Goal: Task Accomplishment & Management: Use online tool/utility

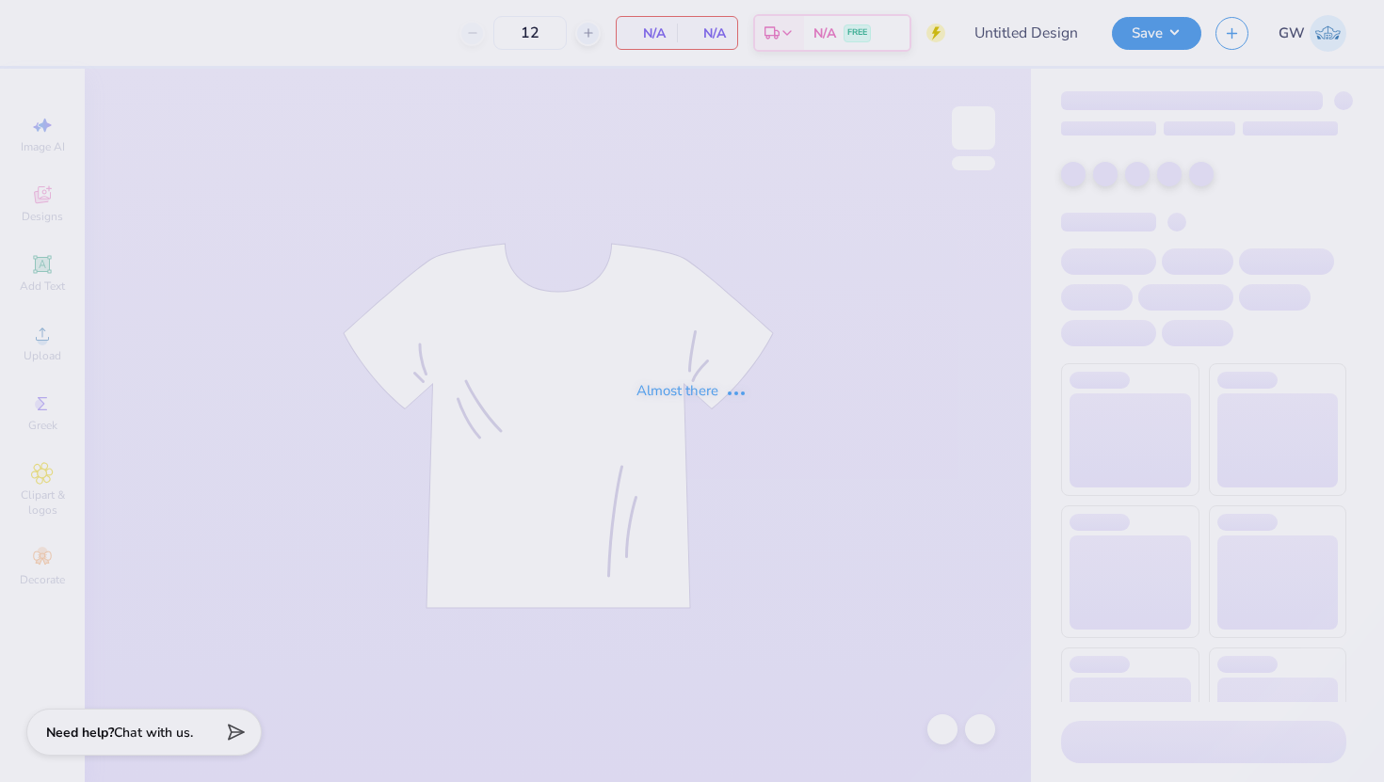
type input "Chi Phi Dad's Weekend"
type input "100"
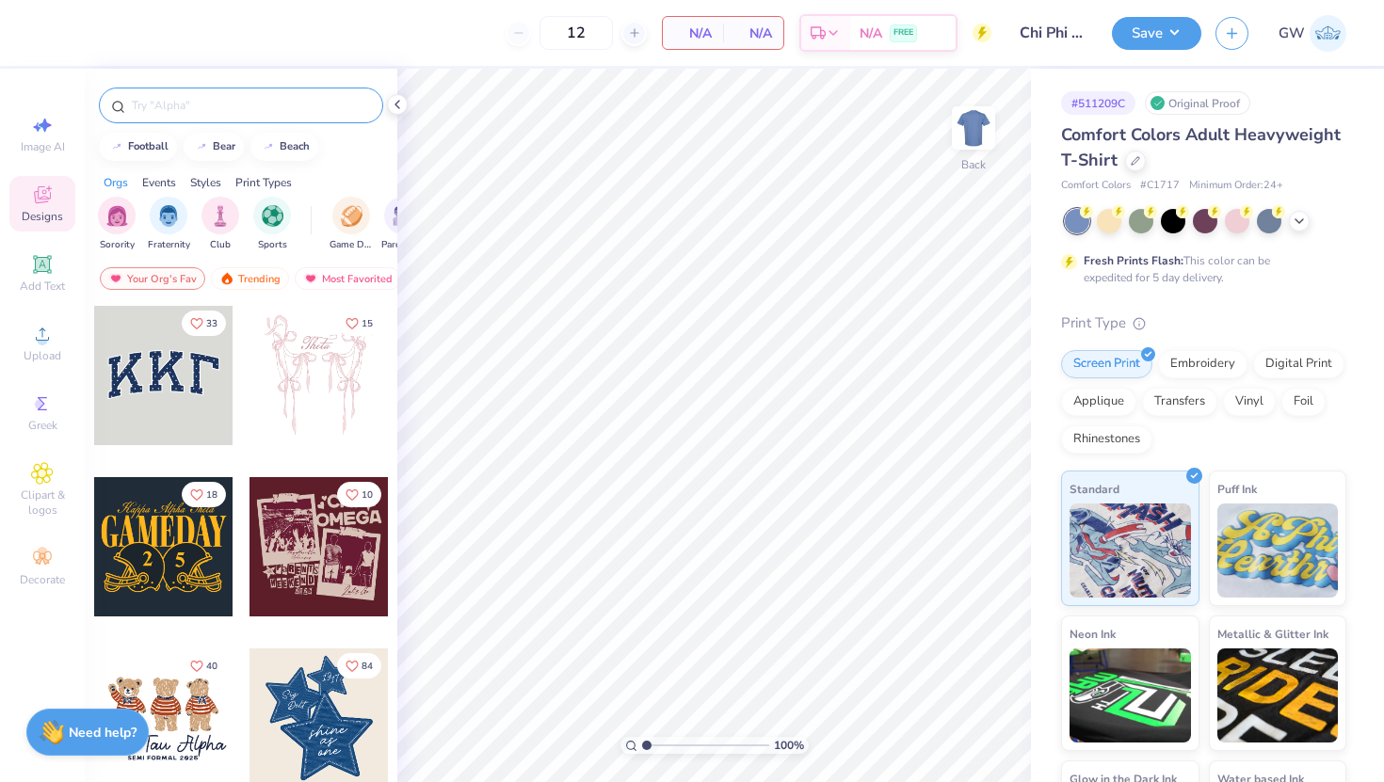
click at [252, 114] on input "text" at bounding box center [250, 105] width 241 height 19
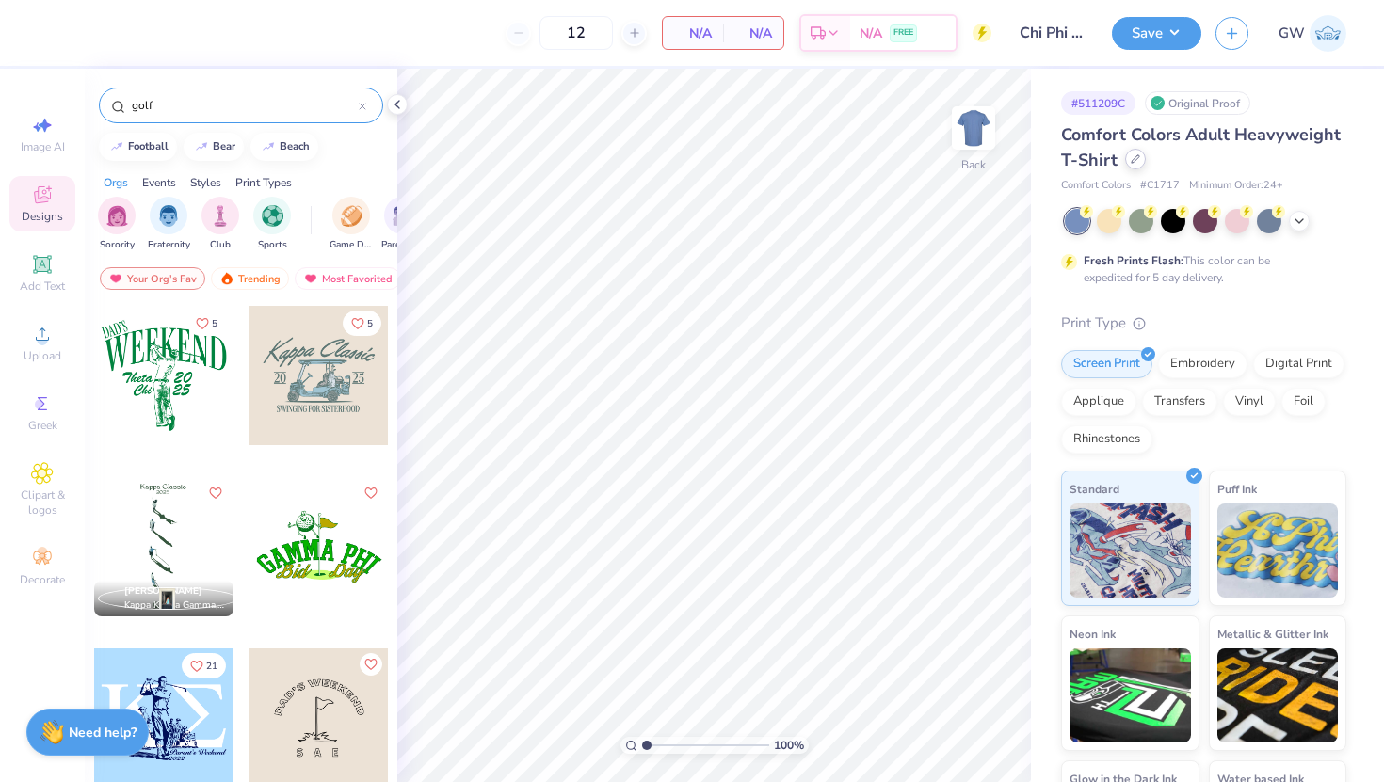
type input "golf"
click at [1132, 153] on div at bounding box center [1135, 159] width 21 height 21
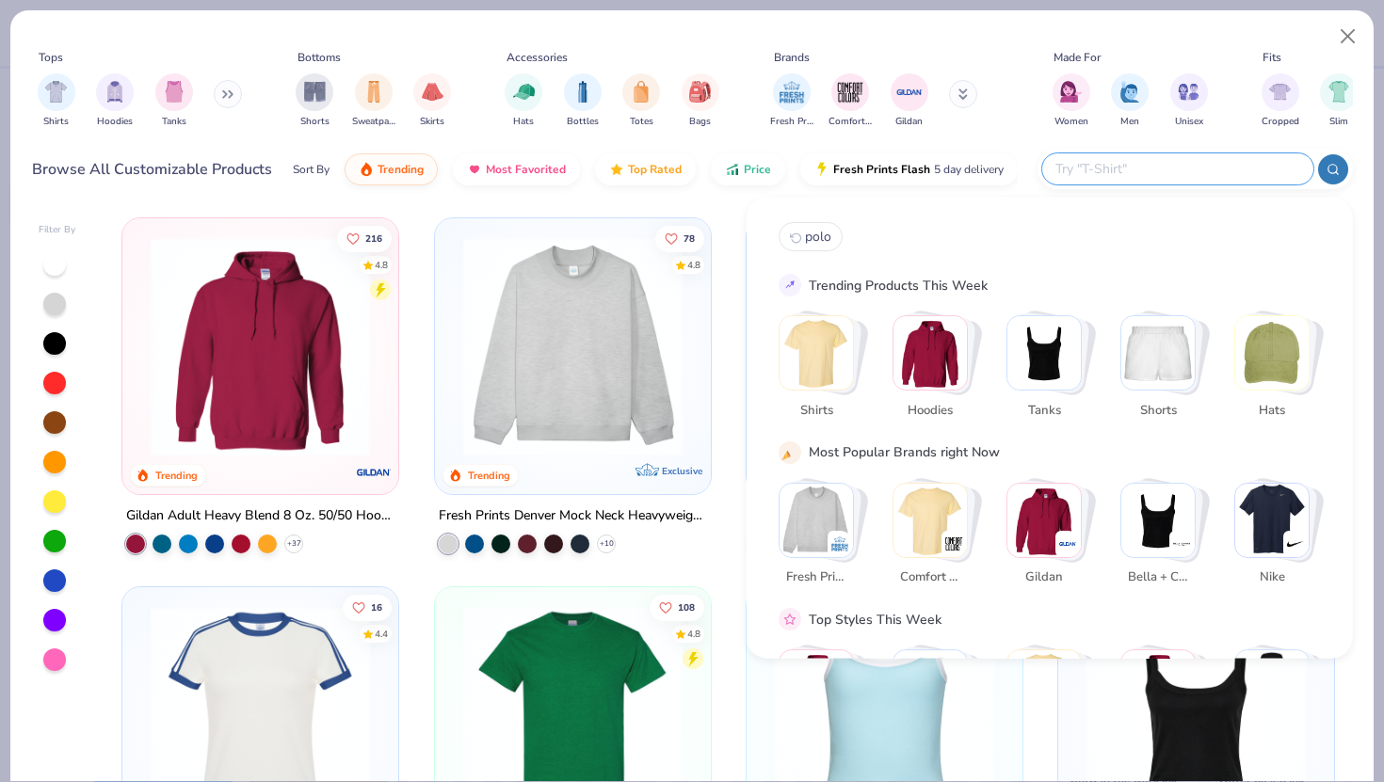
click at [1260, 164] on input "text" at bounding box center [1176, 169] width 247 height 22
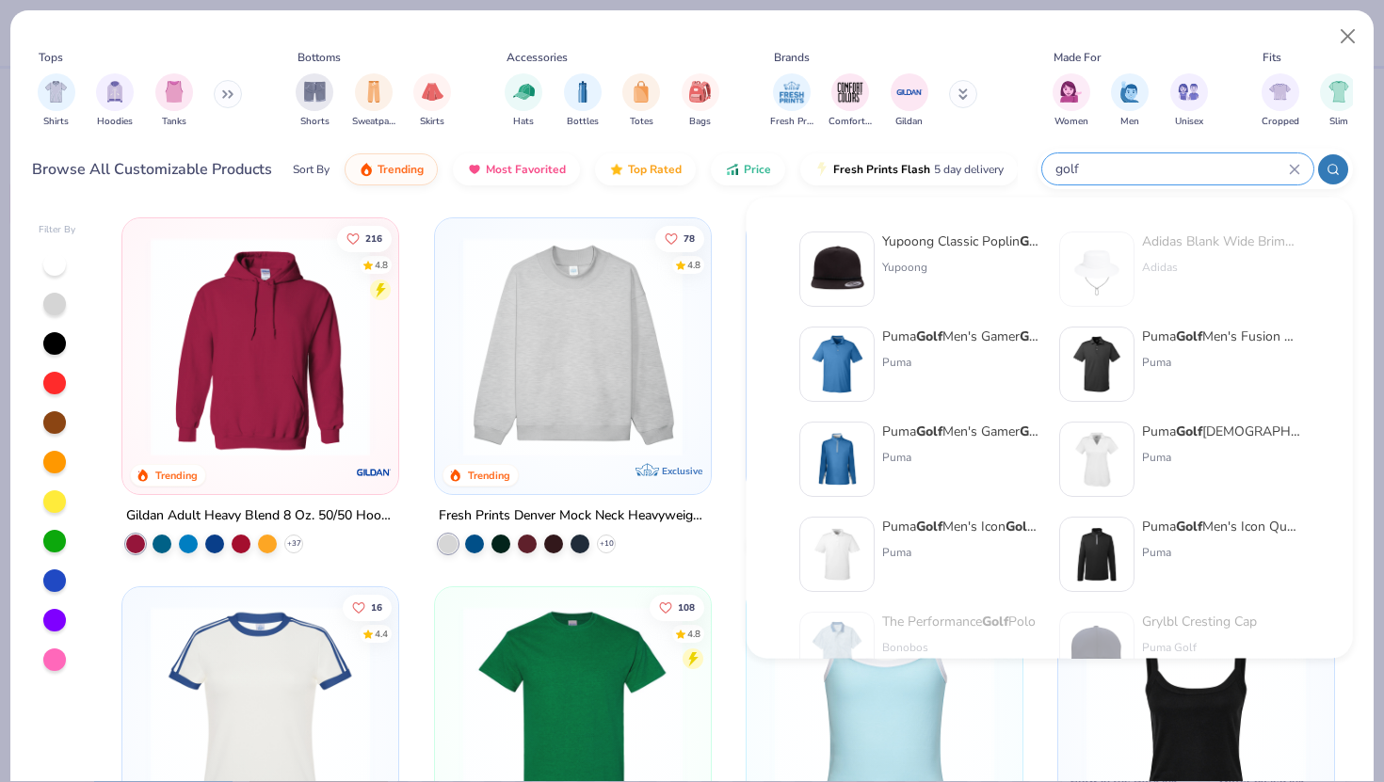
type input "golf"
click at [1177, 357] on div "Puma" at bounding box center [1221, 362] width 158 height 17
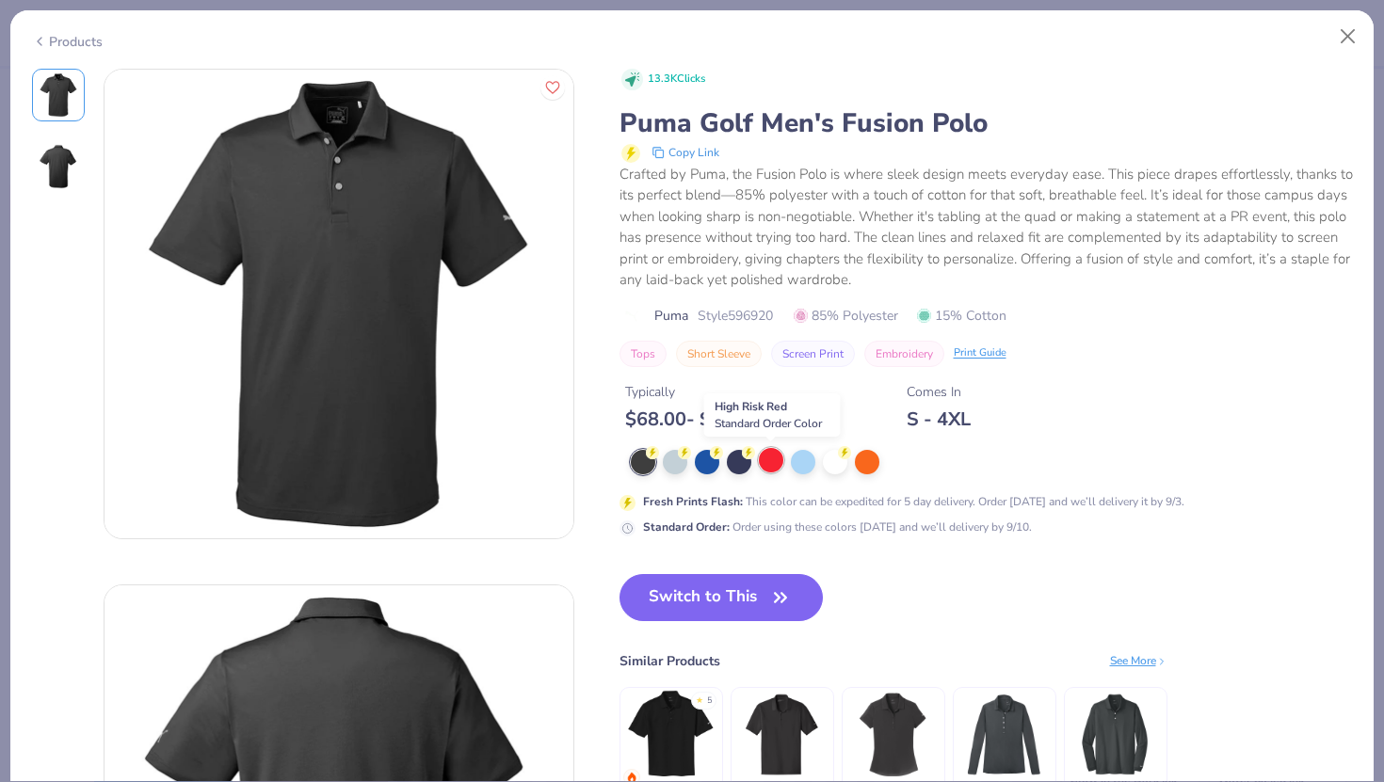
click at [770, 449] on div at bounding box center [771, 460] width 24 height 24
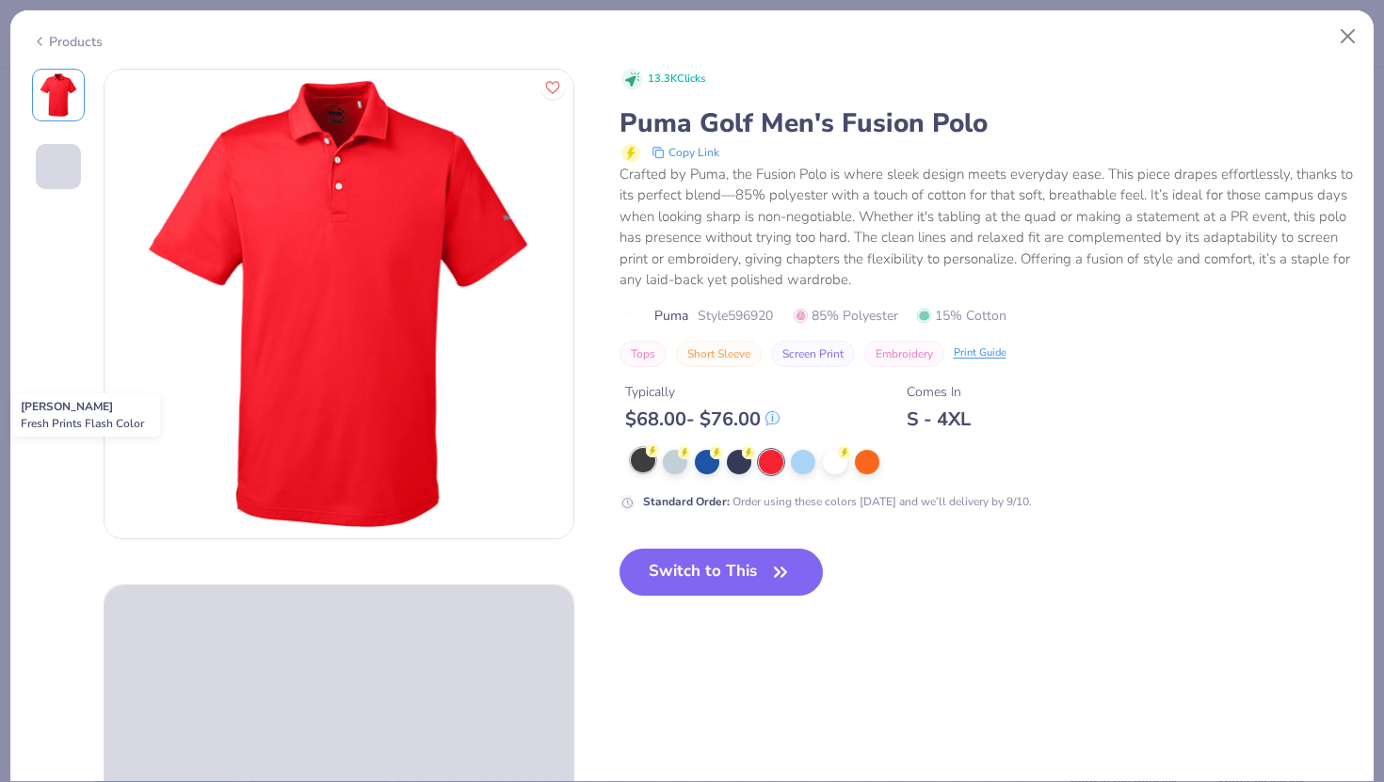
click at [642, 458] on div at bounding box center [643, 460] width 24 height 24
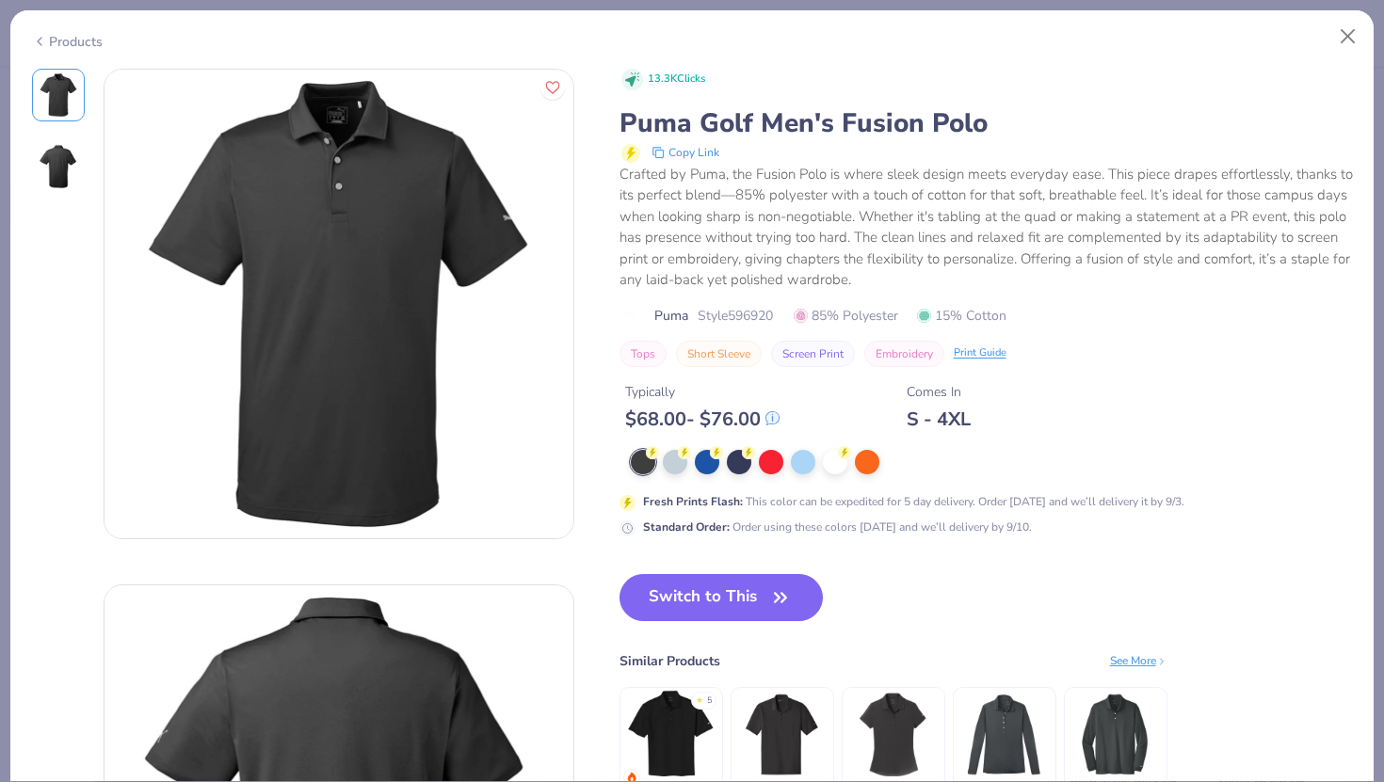
click at [685, 569] on div "13.3K Clicks Puma Golf Men's Fusion Polo Copy Link Crafted by Puma, the Fusion …" at bounding box center [985, 449] width 733 height 760
click at [689, 596] on button "Switch to This" at bounding box center [721, 597] width 204 height 47
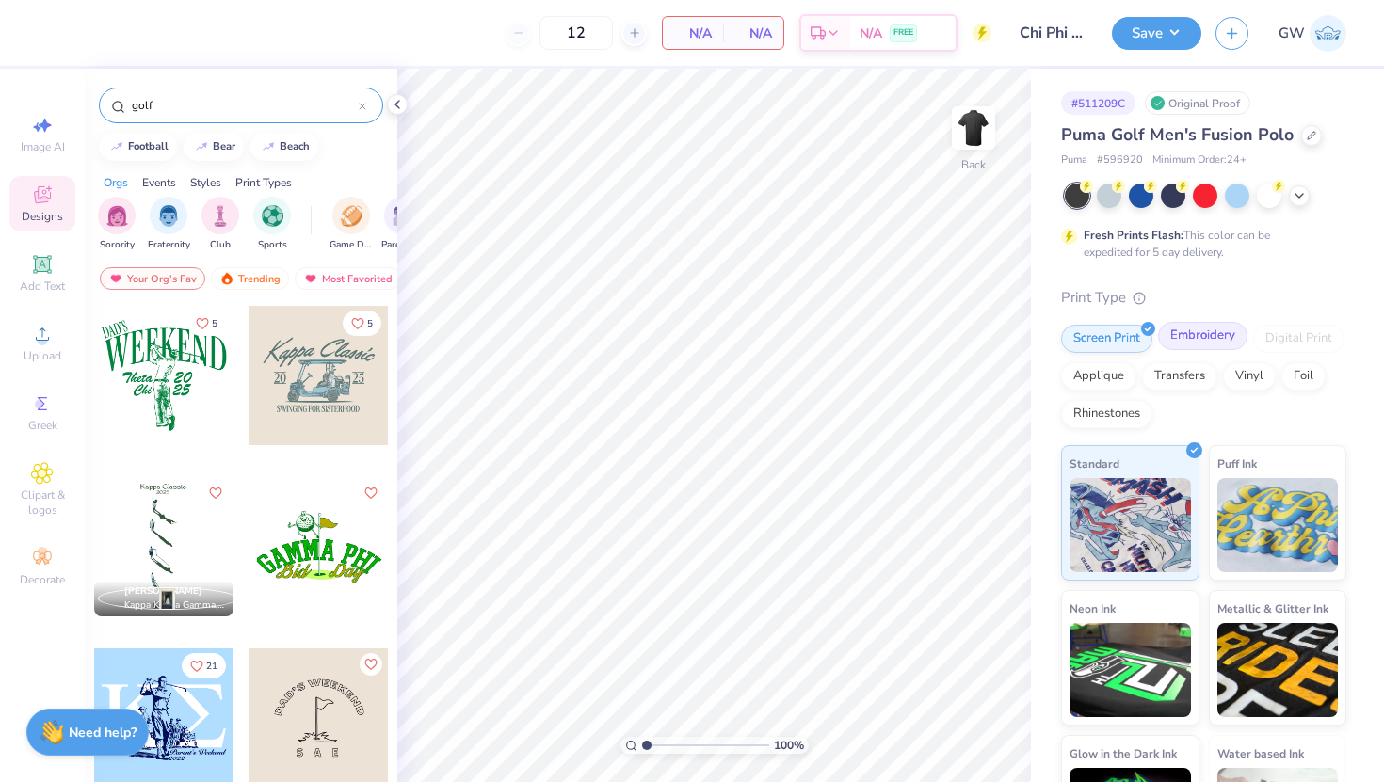
click at [1183, 328] on div "Embroidery" at bounding box center [1202, 336] width 89 height 28
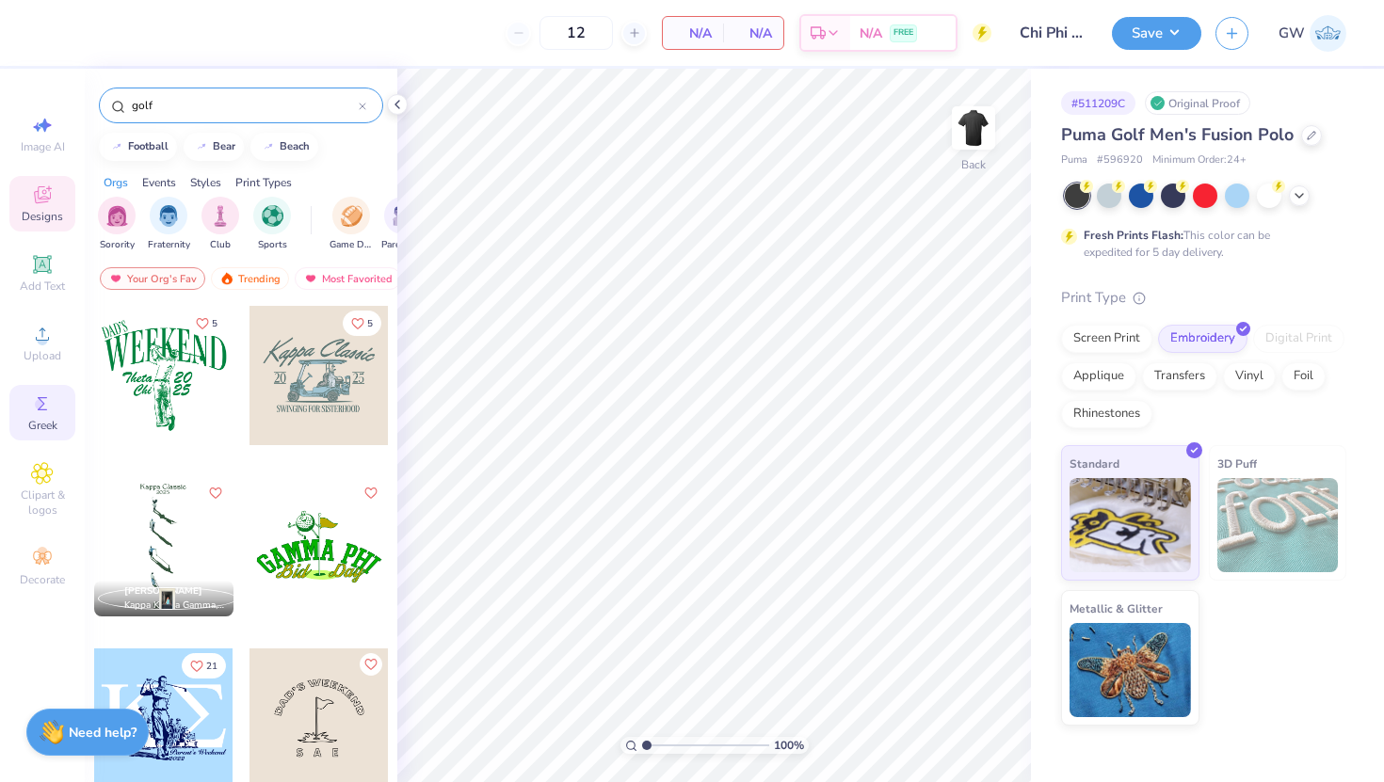
click at [50, 410] on icon at bounding box center [42, 404] width 23 height 23
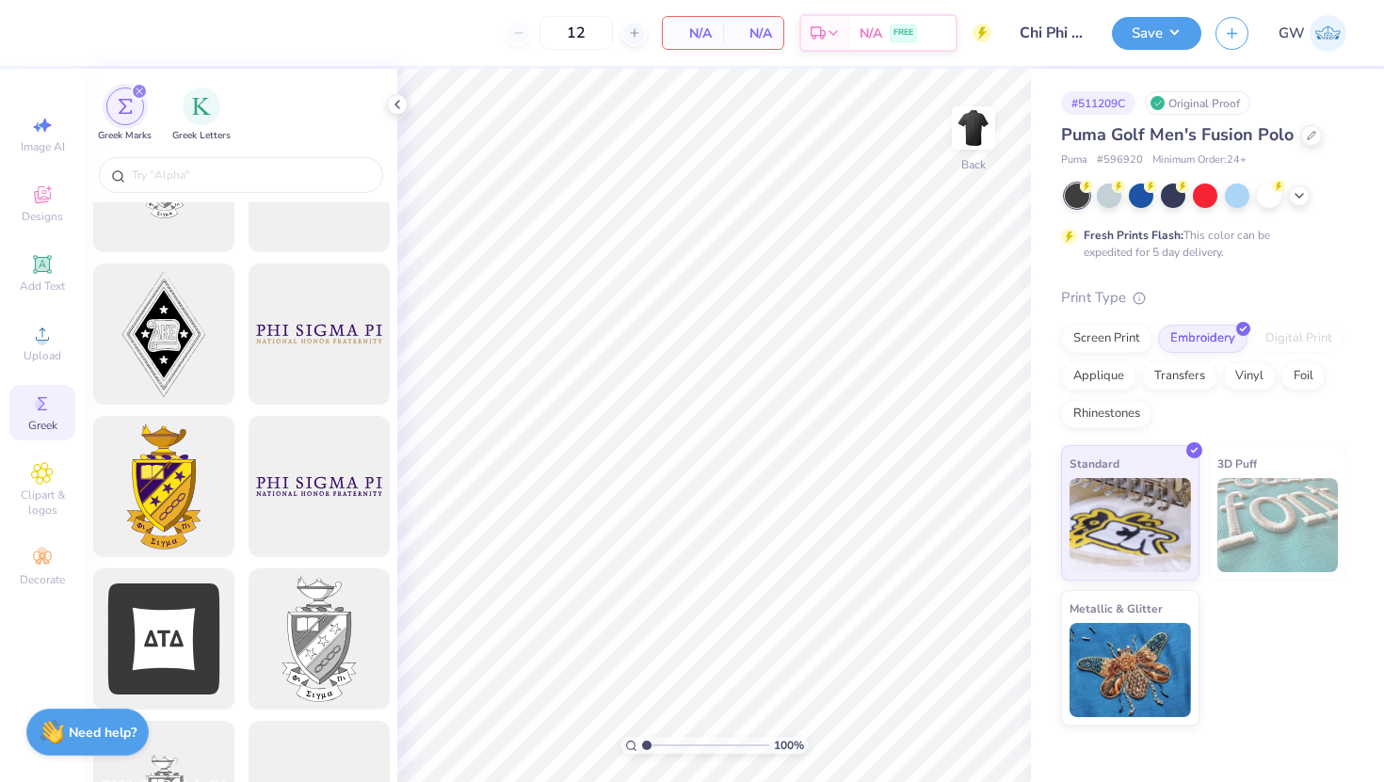
scroll to position [371, 0]
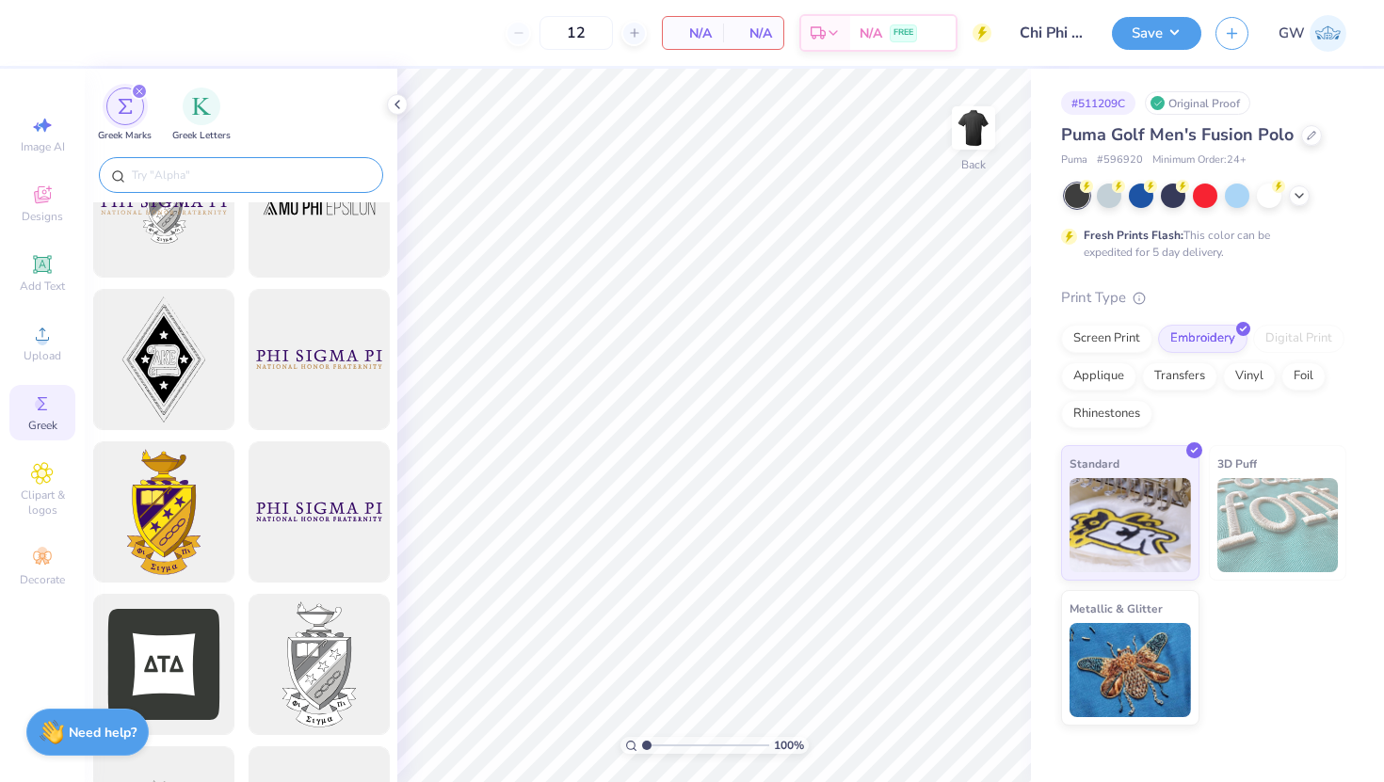
click at [235, 159] on div at bounding box center [241, 175] width 284 height 36
click at [228, 175] on input "text" at bounding box center [250, 175] width 241 height 19
click at [209, 123] on div "Greek Letters" at bounding box center [201, 114] width 58 height 56
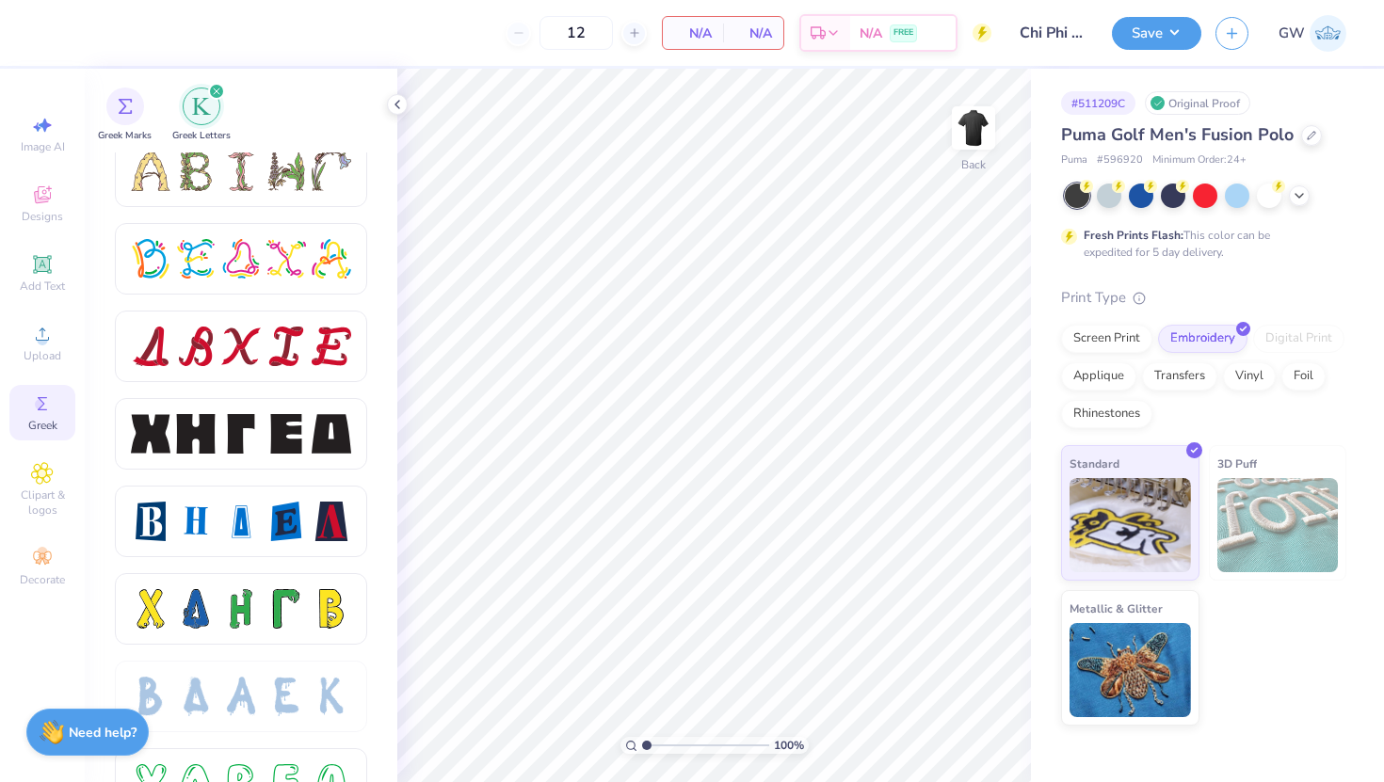
scroll to position [3132, 0]
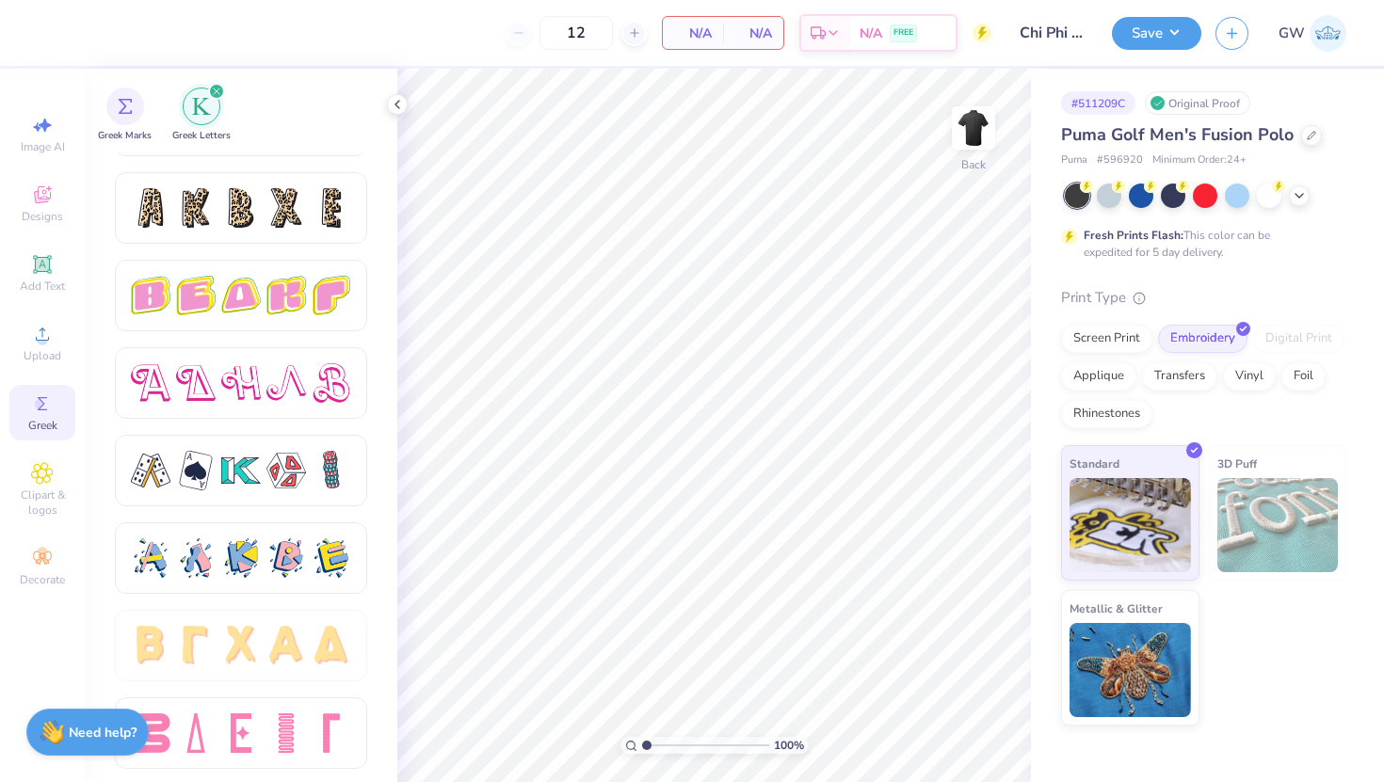
click at [213, 91] on icon "filter for Greek Letters" at bounding box center [217, 92] width 8 height 8
click at [127, 105] on img "filter for Greek Marks" at bounding box center [125, 104] width 15 height 15
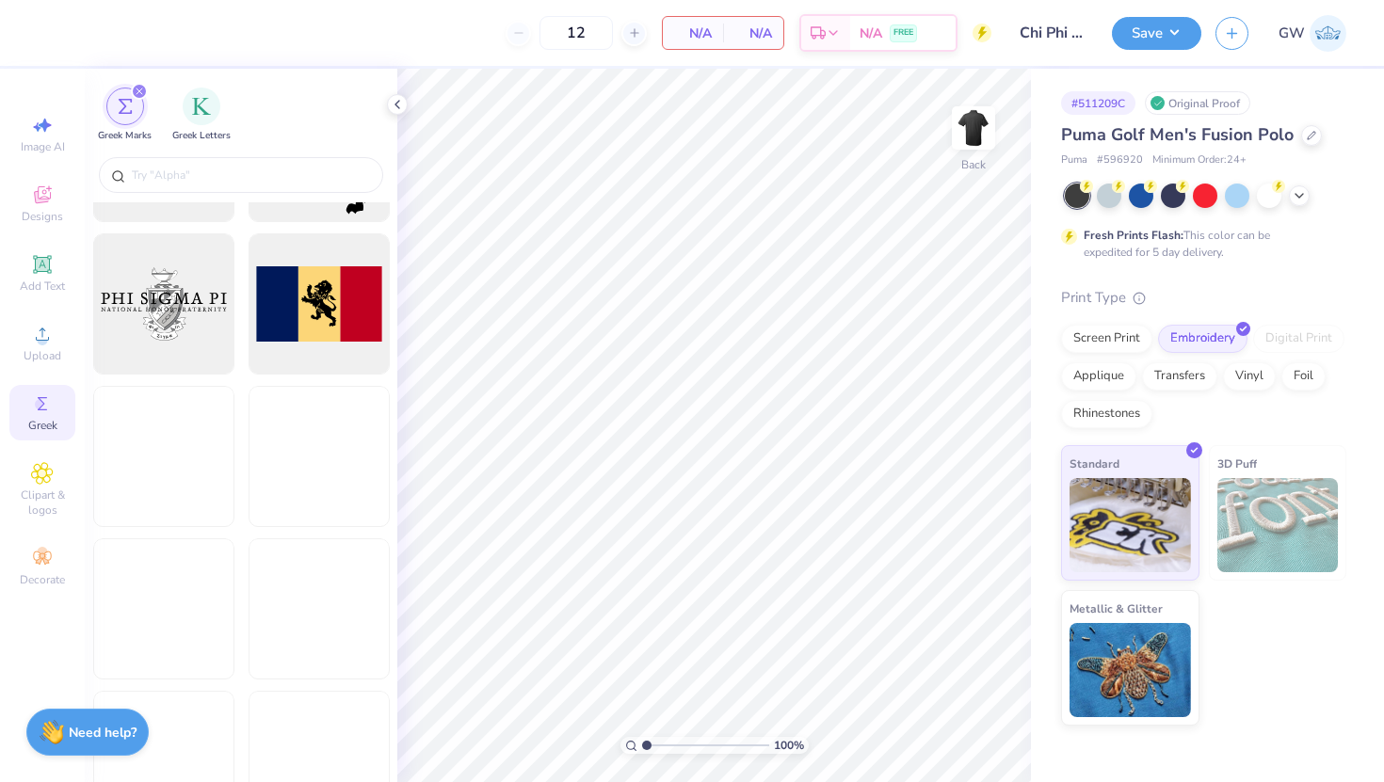
scroll to position [1535, 0]
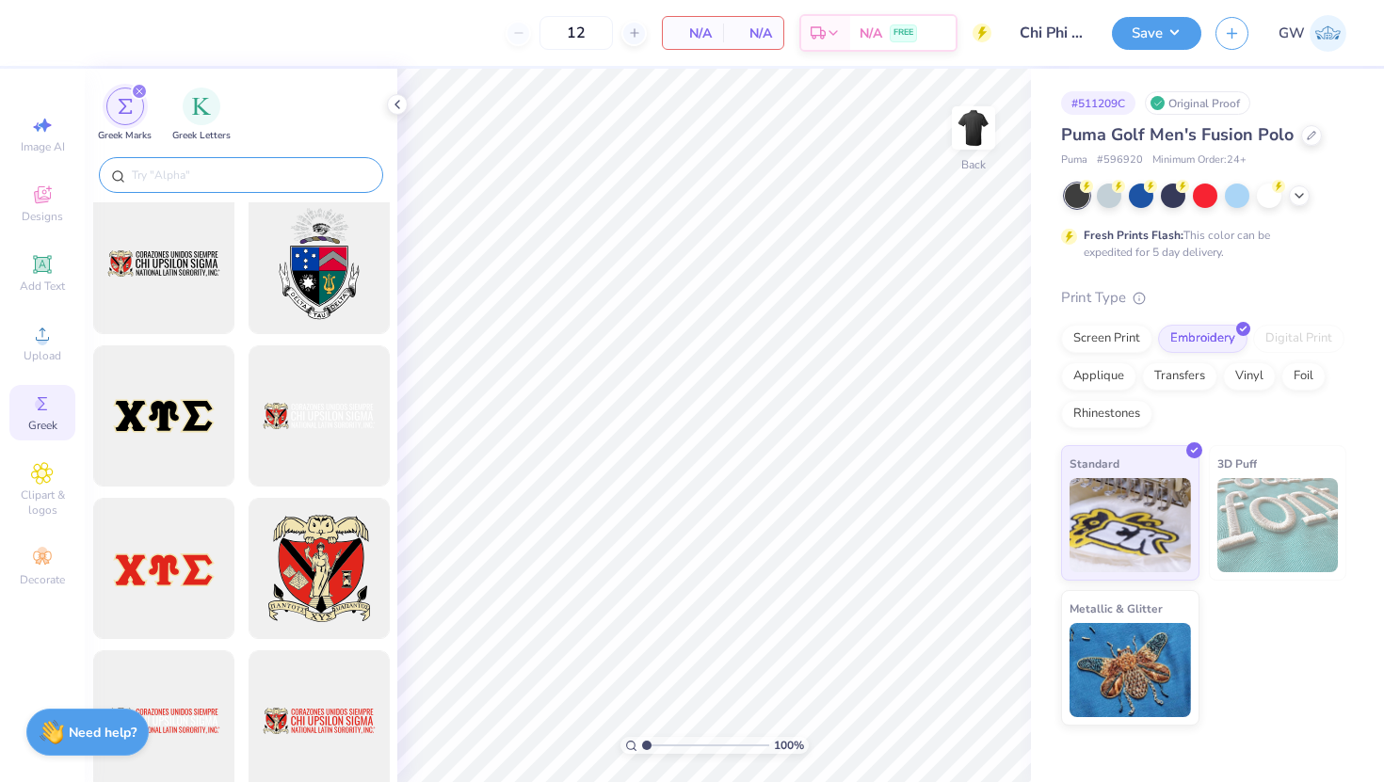
click at [236, 185] on div at bounding box center [241, 175] width 284 height 36
click at [240, 174] on input "text" at bounding box center [250, 175] width 241 height 19
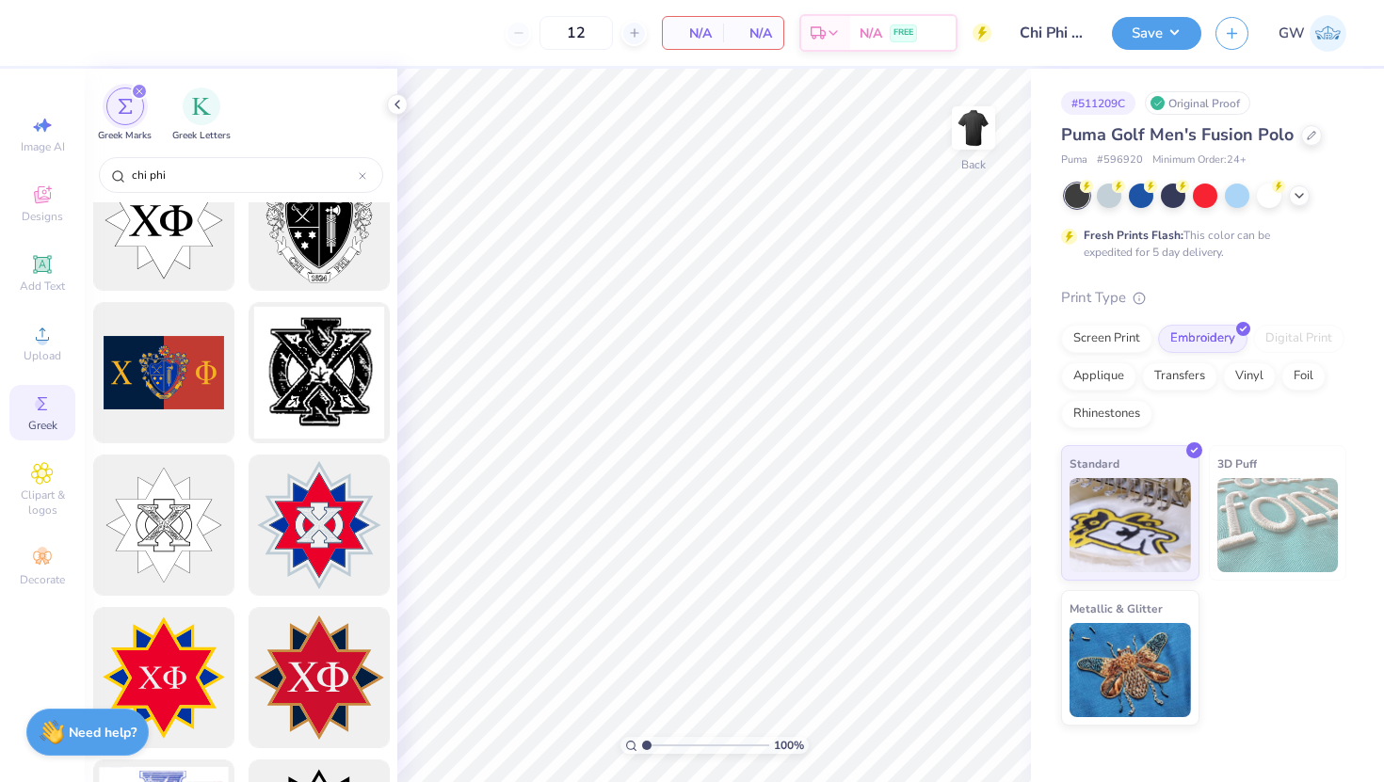
scroll to position [52, 0]
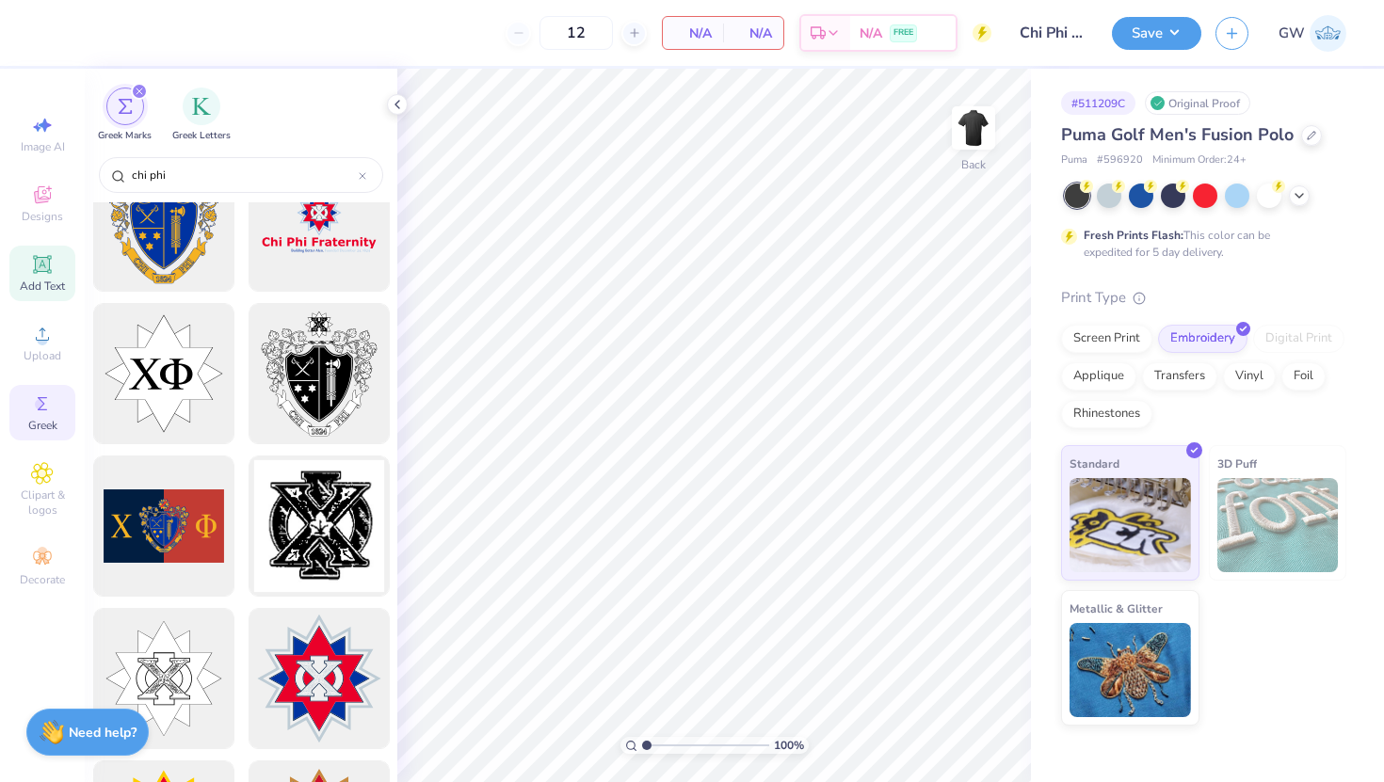
type input "chi phi"
click at [49, 269] on icon at bounding box center [42, 264] width 18 height 18
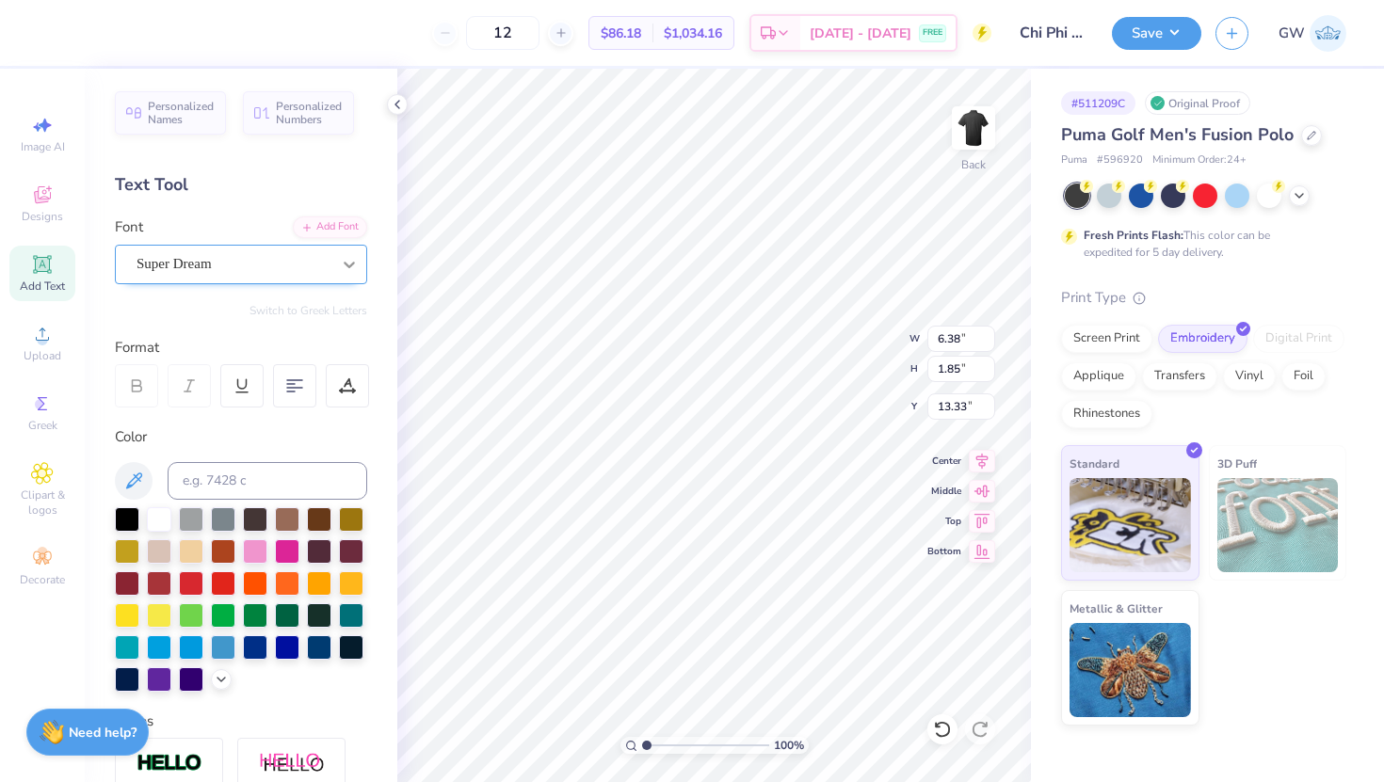
click at [341, 268] on icon at bounding box center [349, 264] width 19 height 19
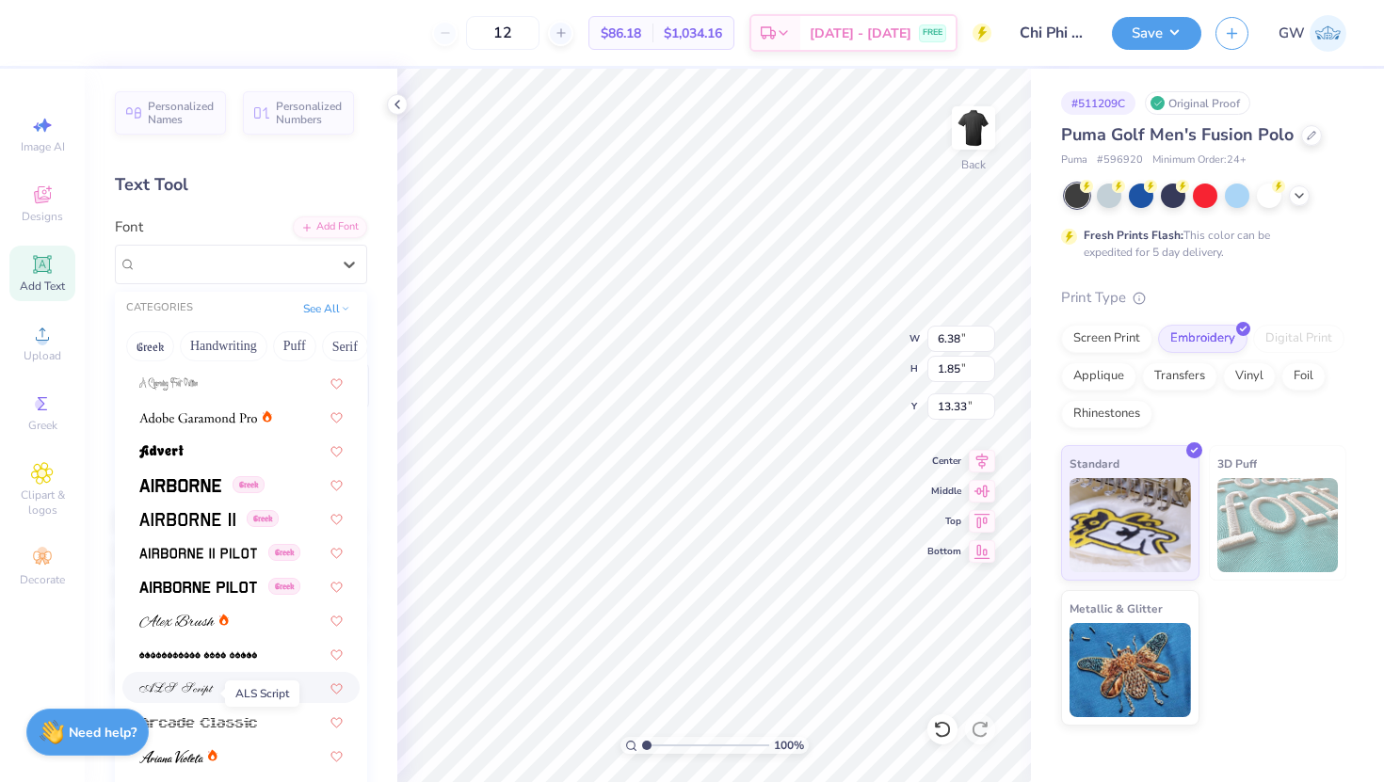
scroll to position [226, 0]
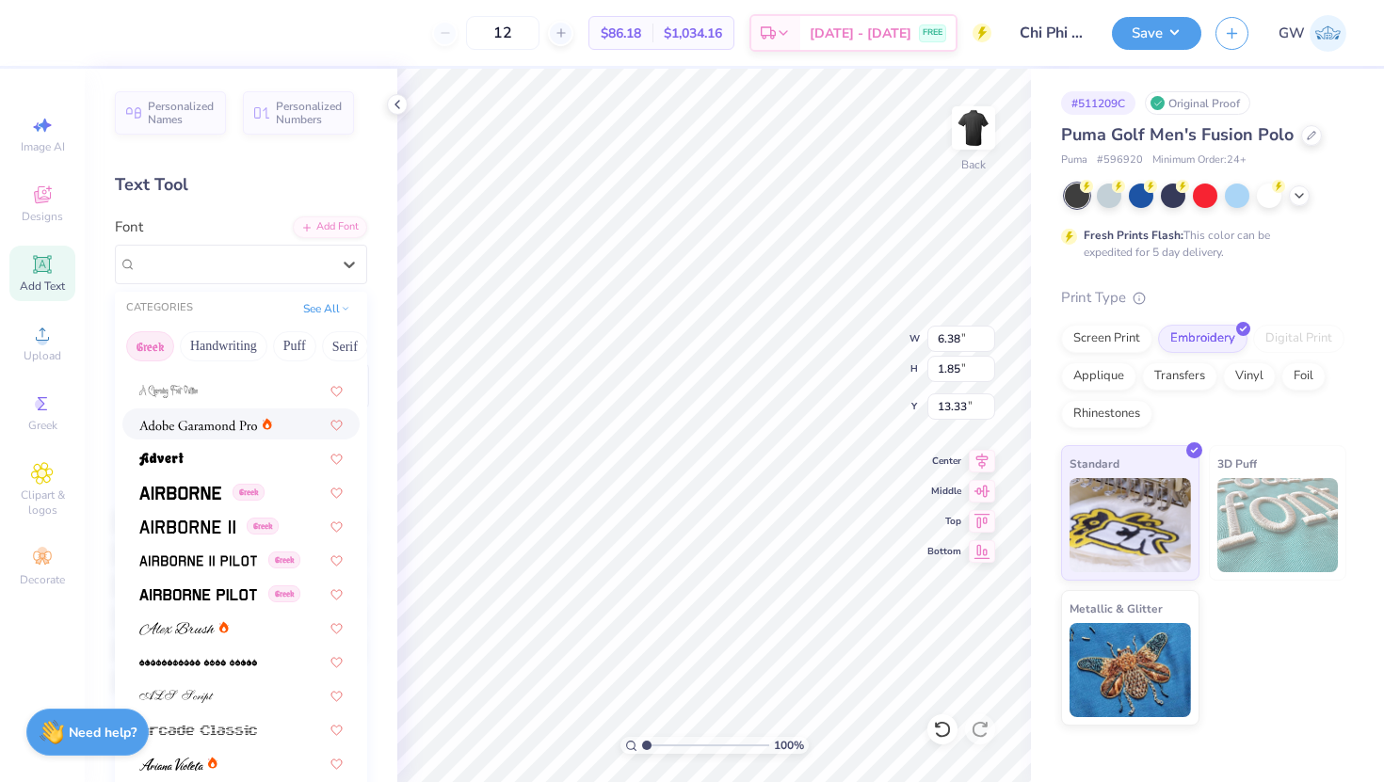
click at [160, 339] on button "Greek" at bounding box center [150, 346] width 48 height 30
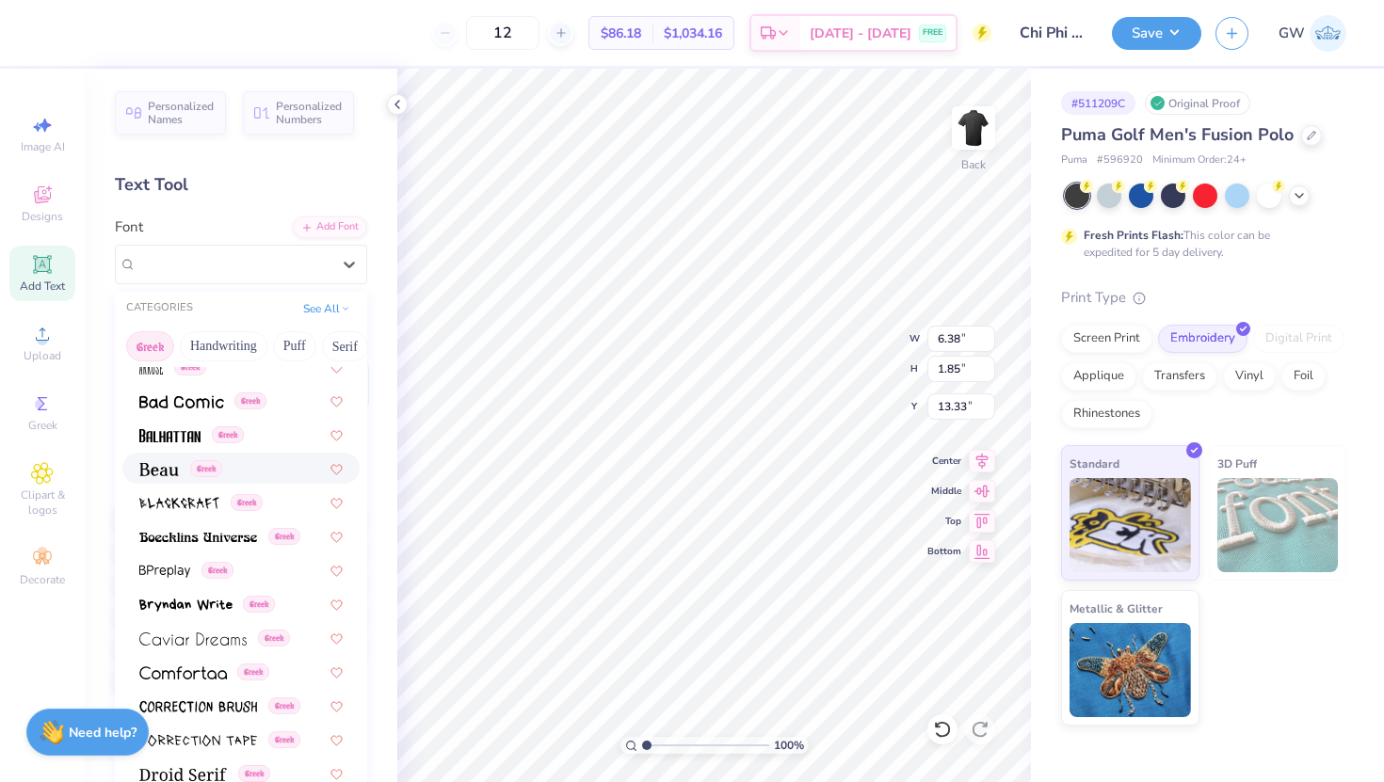
scroll to position [214, 0]
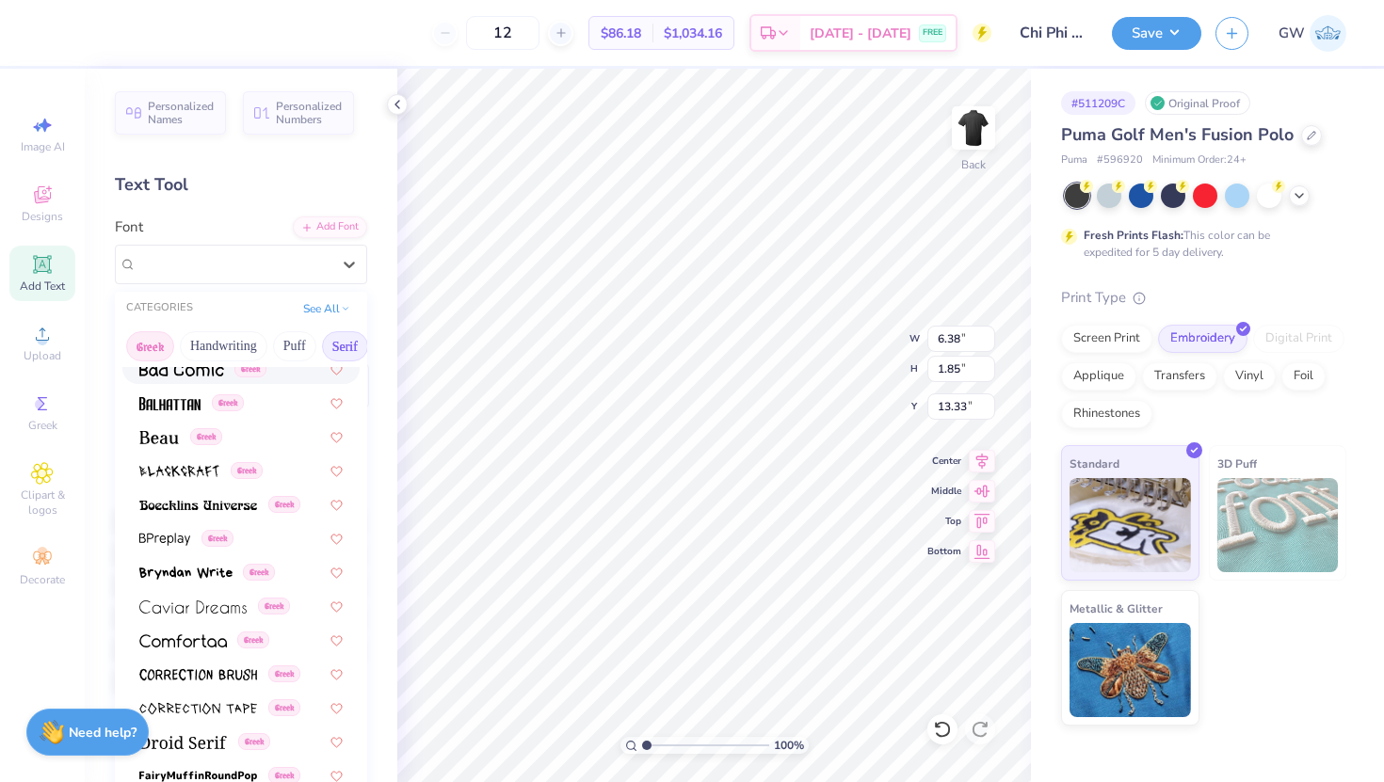
click at [345, 337] on button "Serif" at bounding box center [345, 346] width 46 height 30
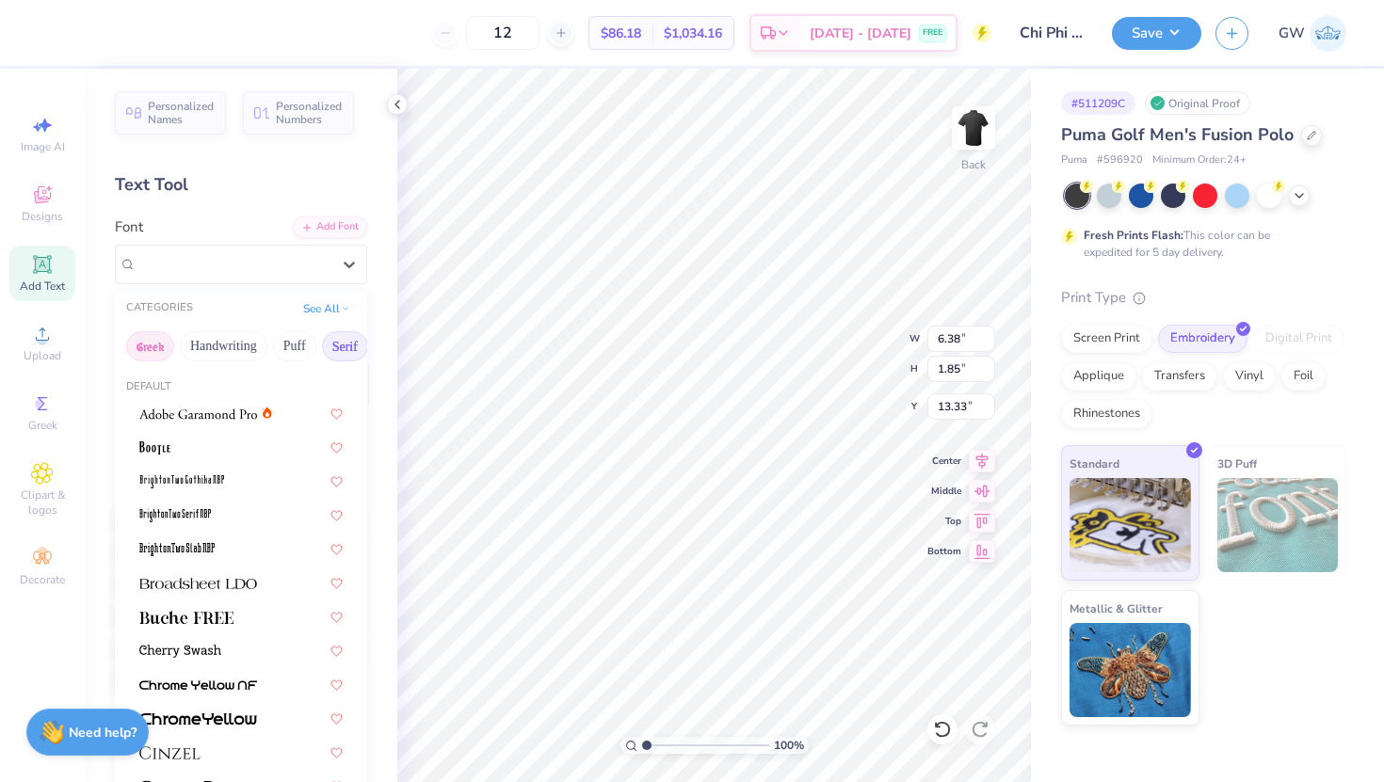
click at [153, 341] on button "Greek" at bounding box center [150, 346] width 48 height 30
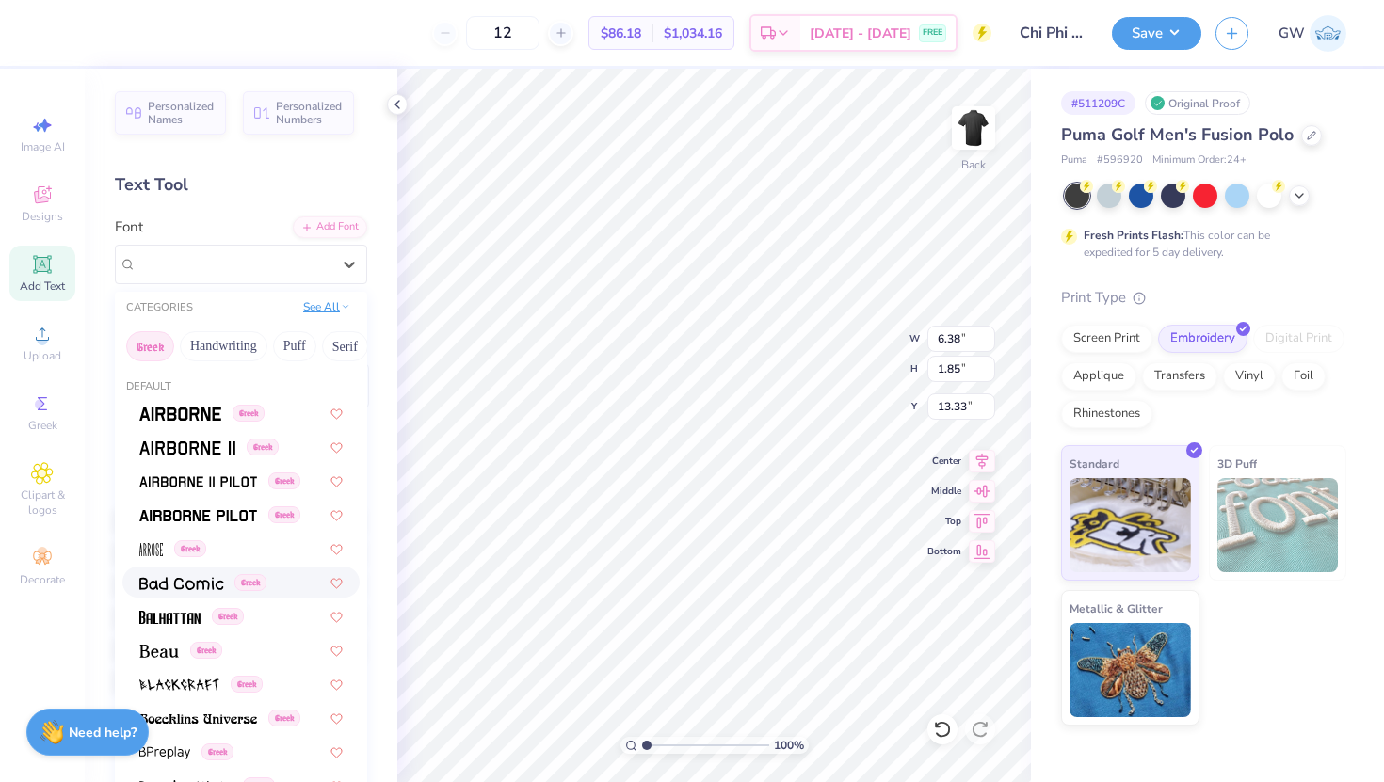
click at [327, 309] on button "See All" at bounding box center [326, 306] width 58 height 19
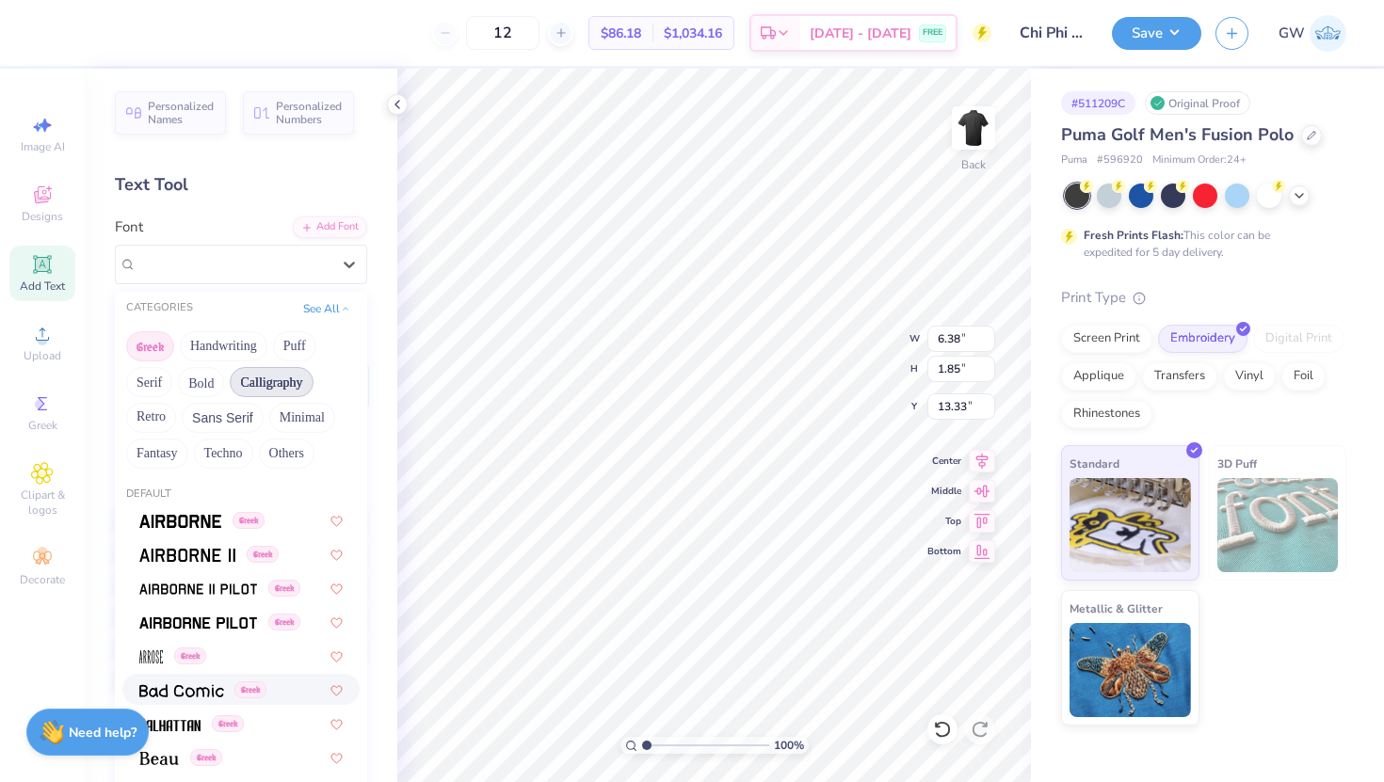
click at [289, 380] on button "Calligraphy" at bounding box center [271, 382] width 83 height 30
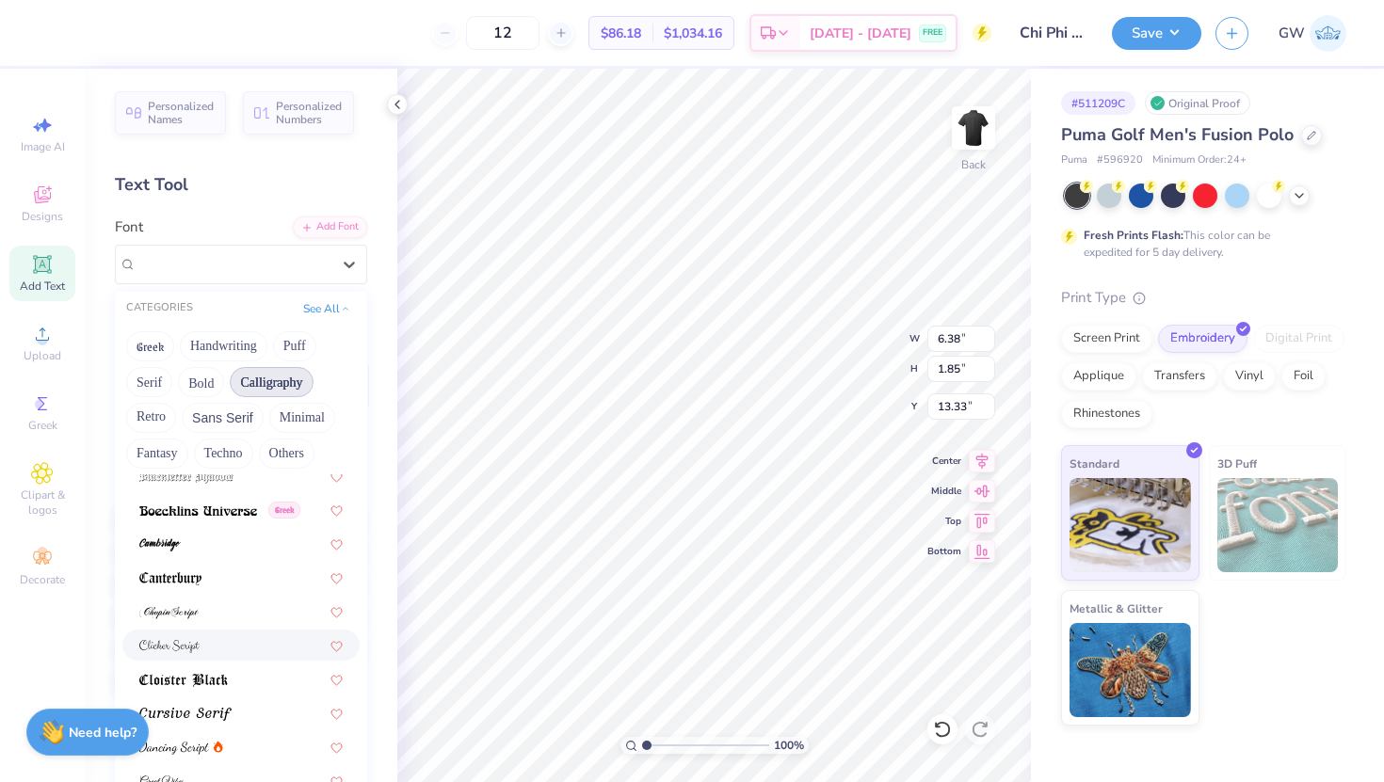
scroll to position [221, 0]
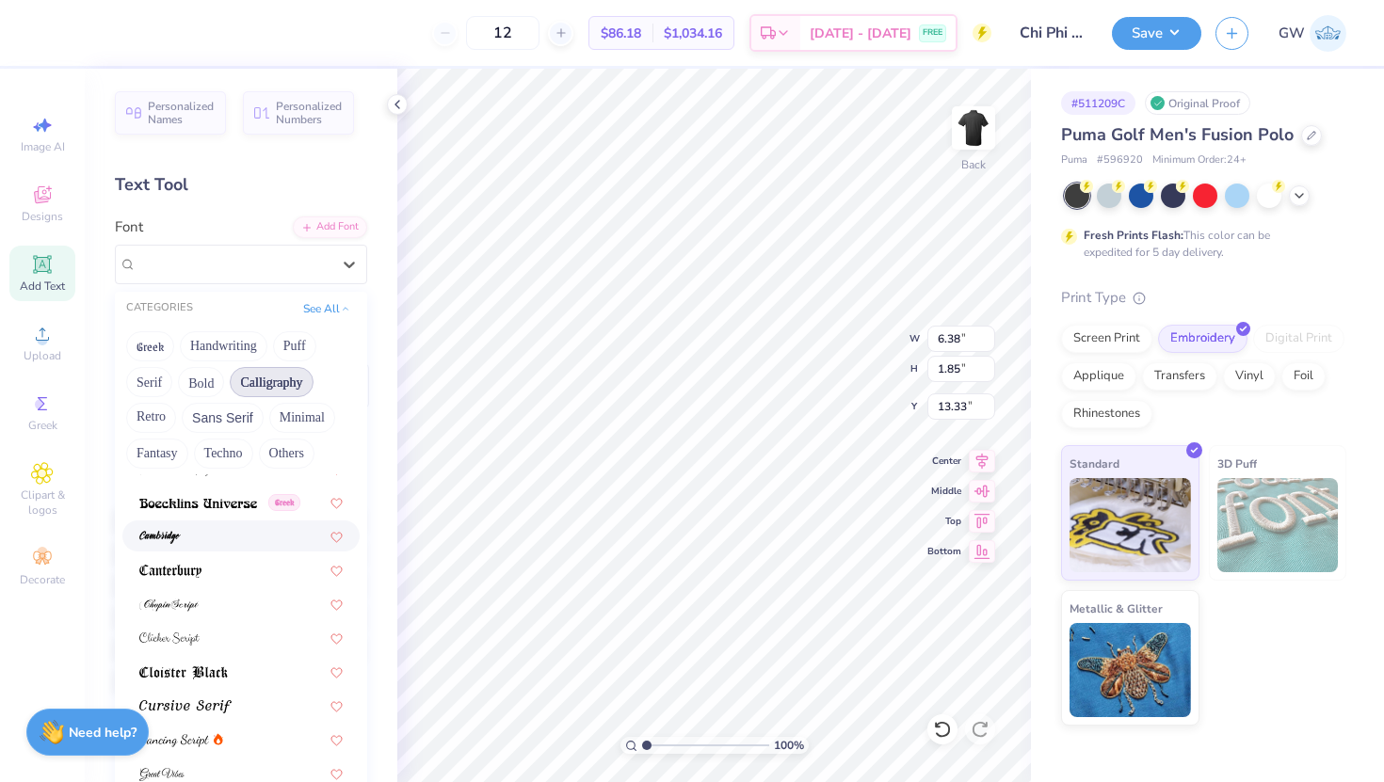
click at [216, 540] on div at bounding box center [240, 536] width 203 height 20
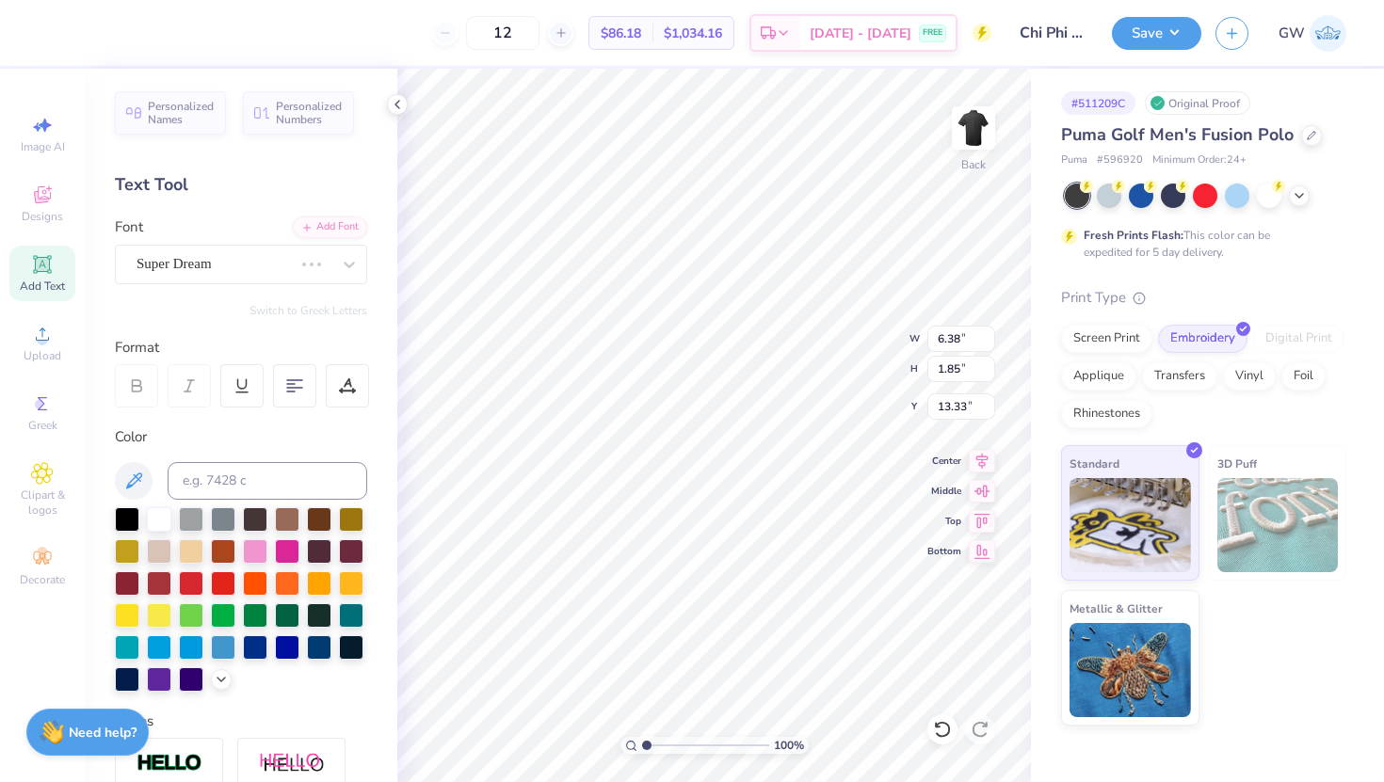
type input "5.86"
type input "2.18"
type input "13.16"
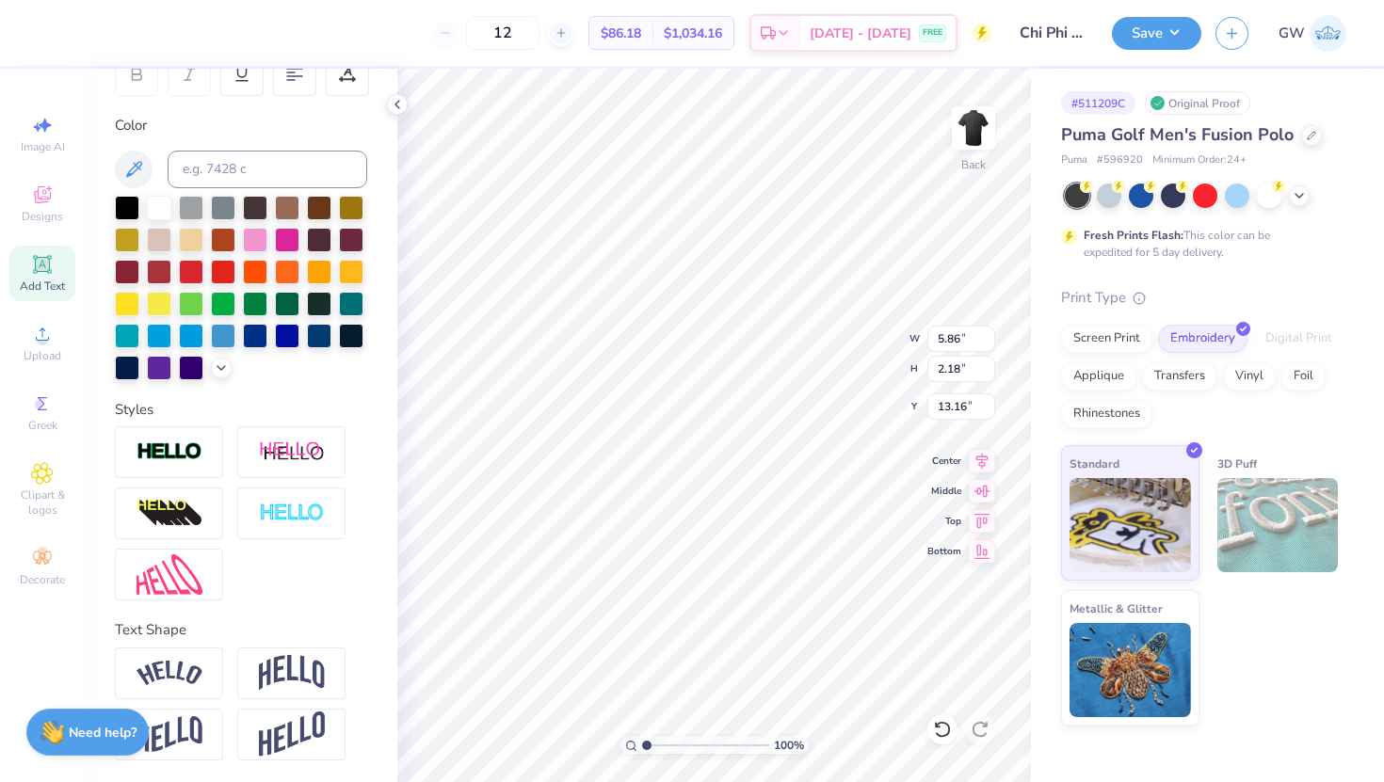
scroll to position [0, 8]
type textarea "Dad's Weekend 2025"
type input "4.03"
type input "0.44"
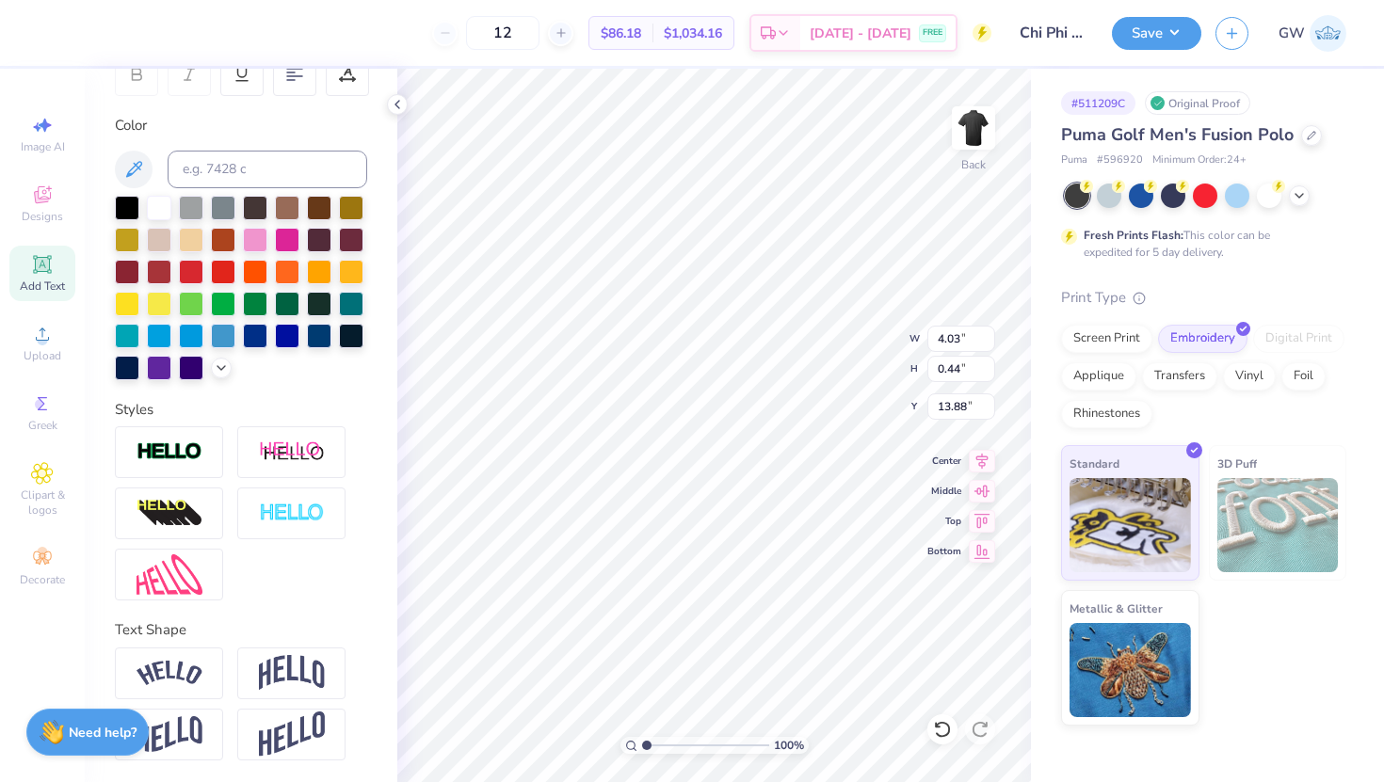
type input "5.68"
click at [201, 275] on div at bounding box center [191, 270] width 24 height 24
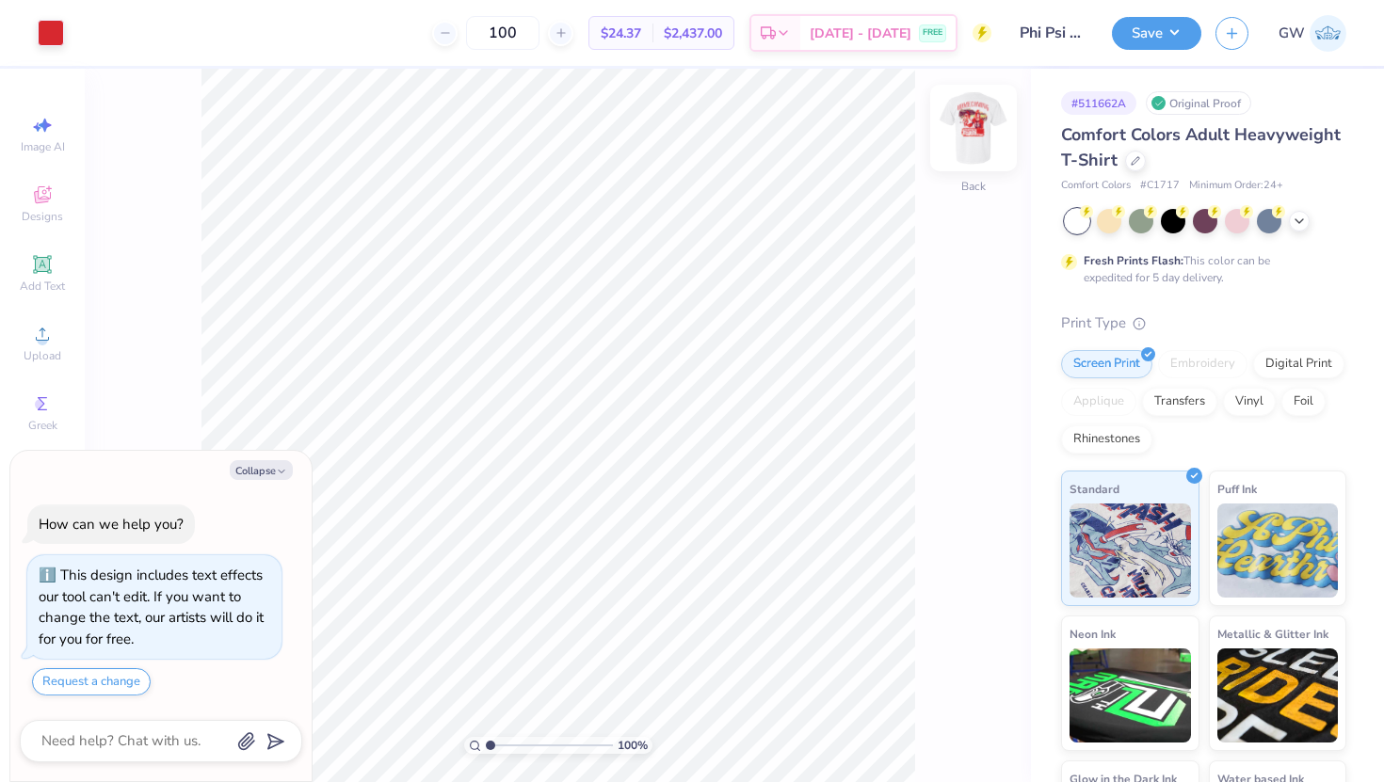
click at [981, 117] on img at bounding box center [973, 127] width 75 height 75
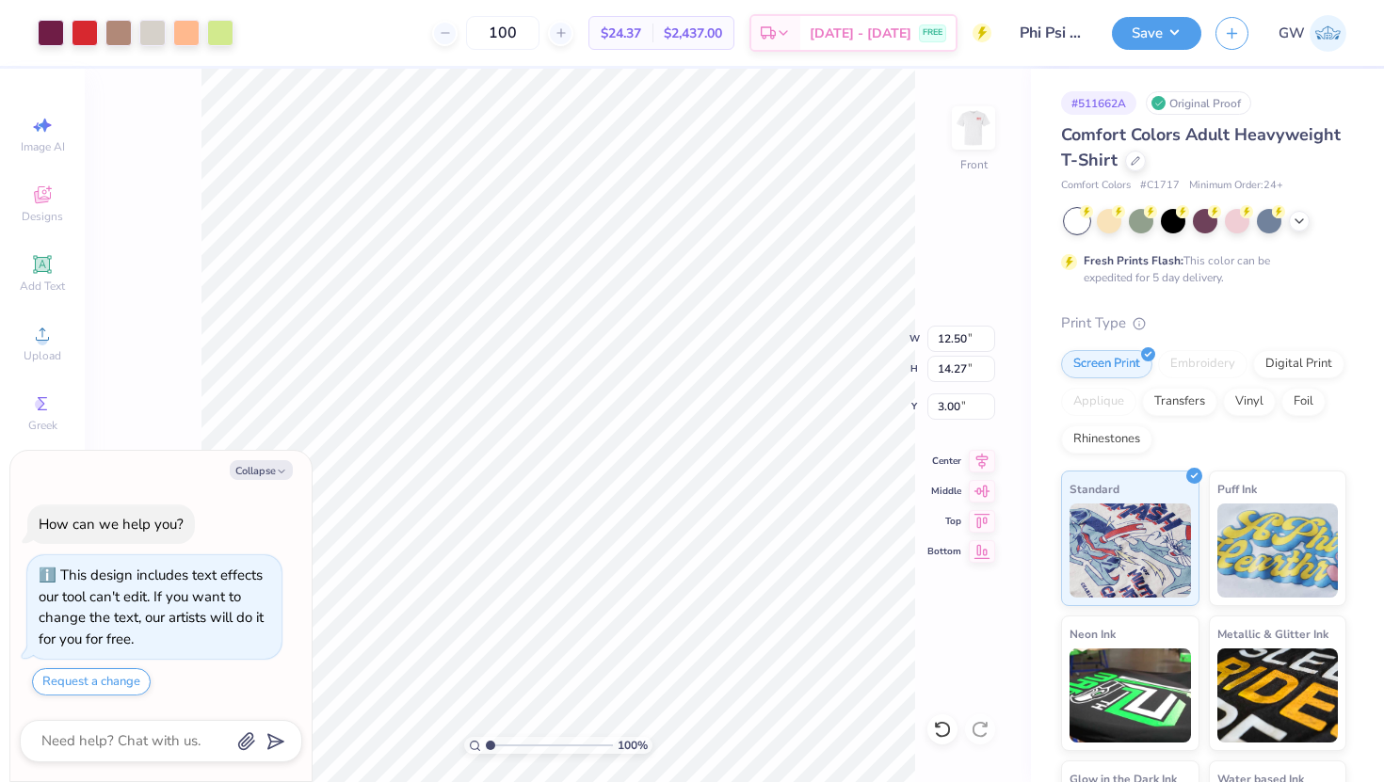
type textarea "x"
